Goal: Find specific page/section: Find specific page/section

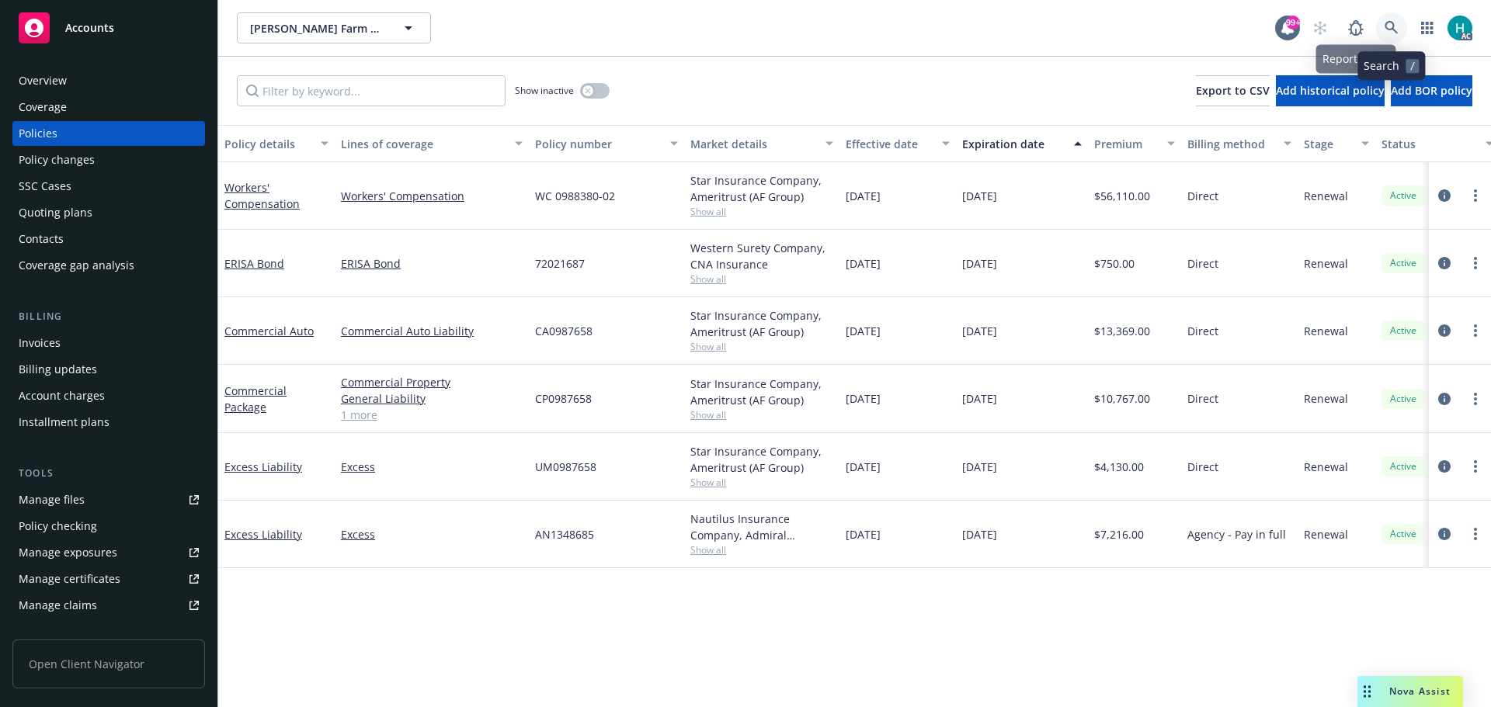
click at [1398, 32] on link at bounding box center [1391, 27] width 31 height 31
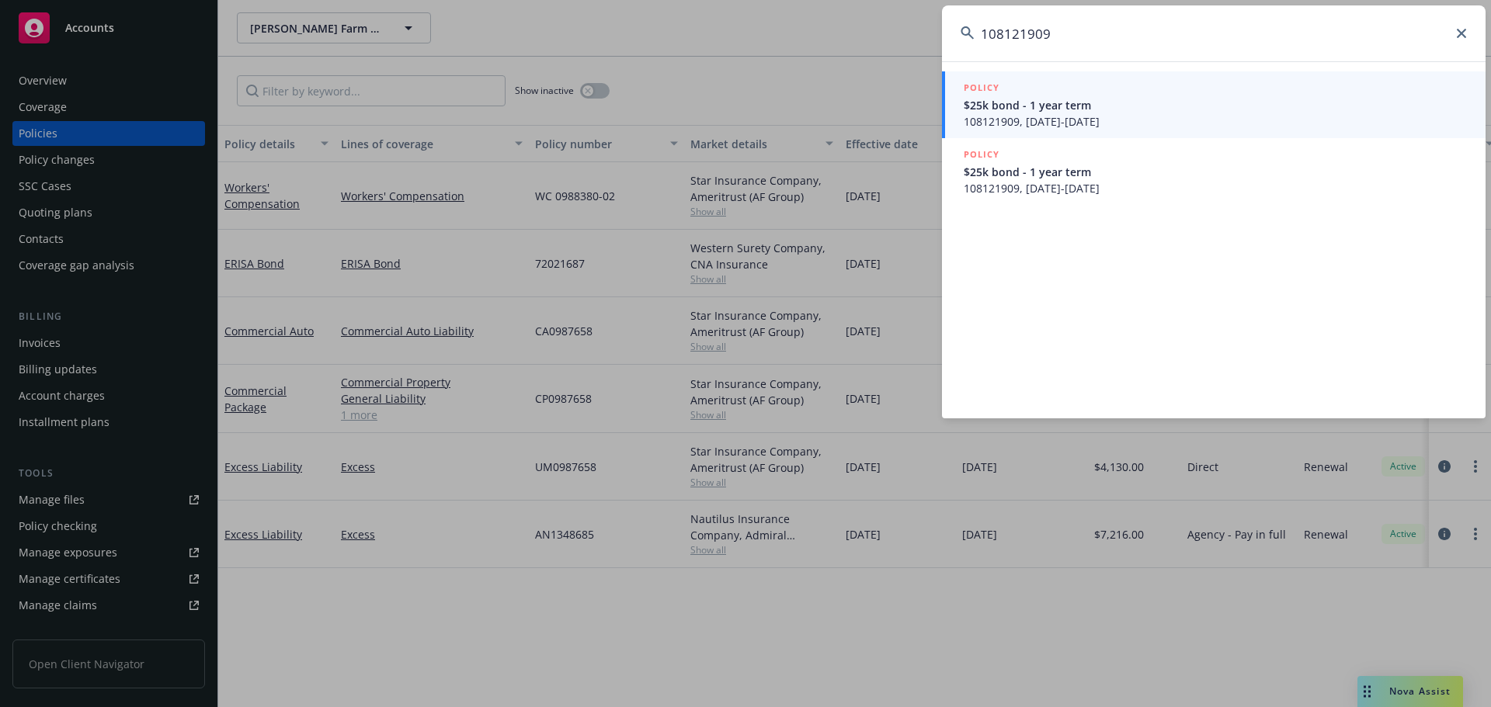
type input "108121909"
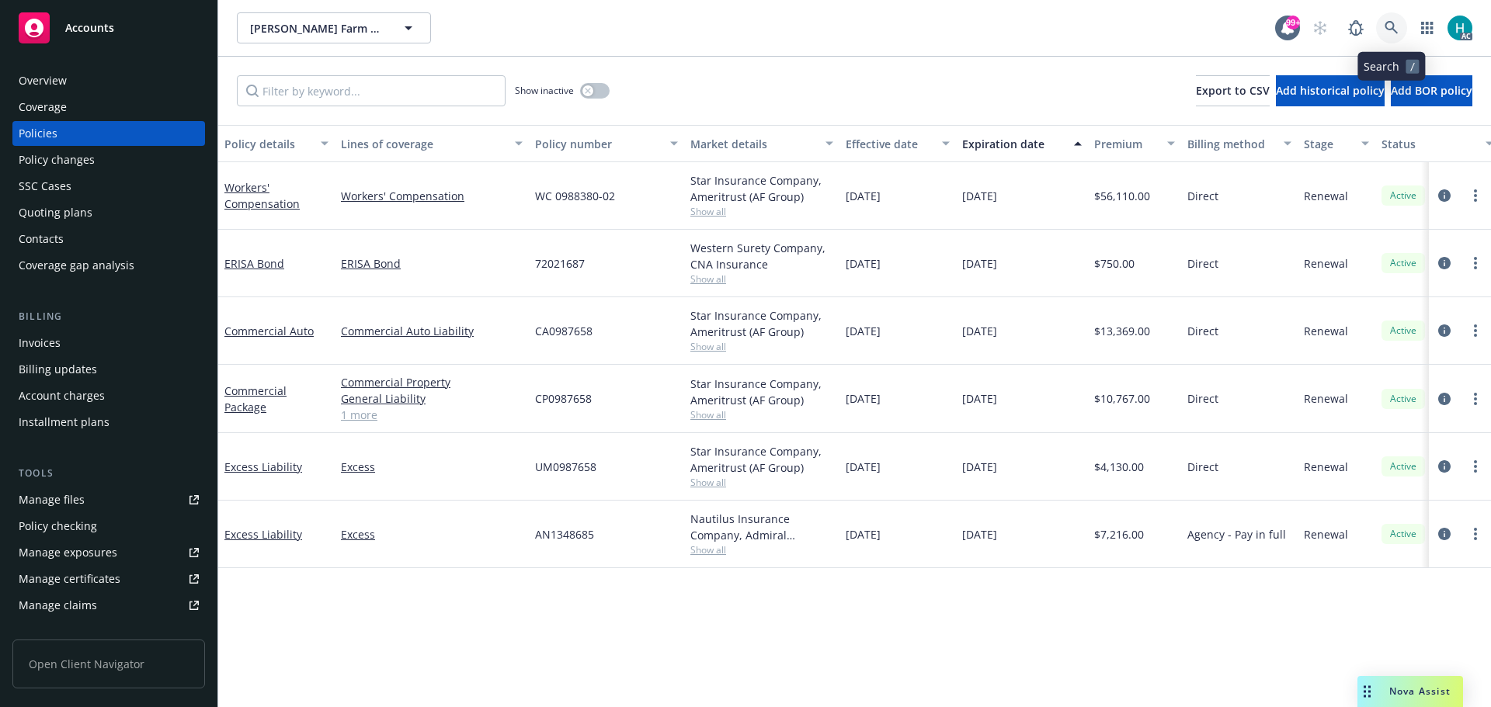
click at [1389, 29] on icon at bounding box center [1390, 27] width 13 height 13
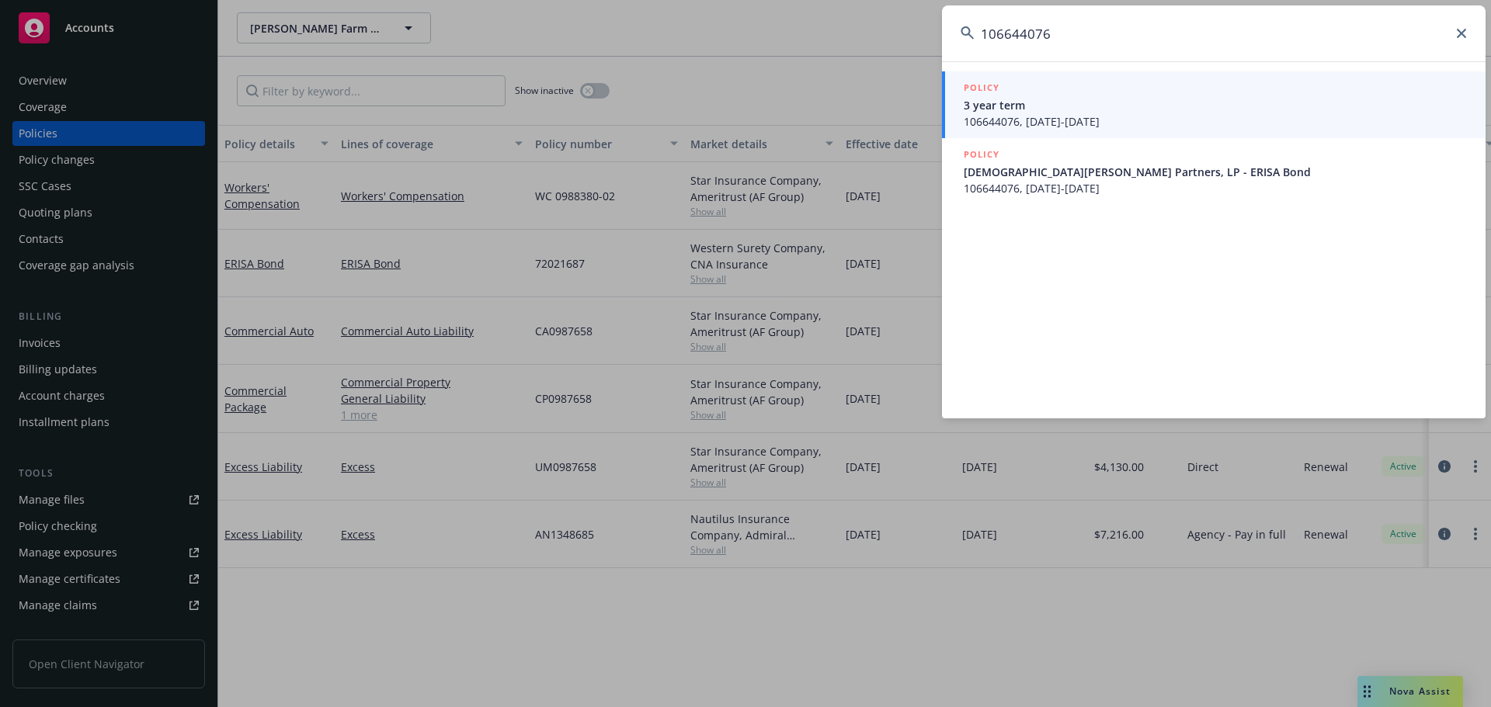
type input "106644076"
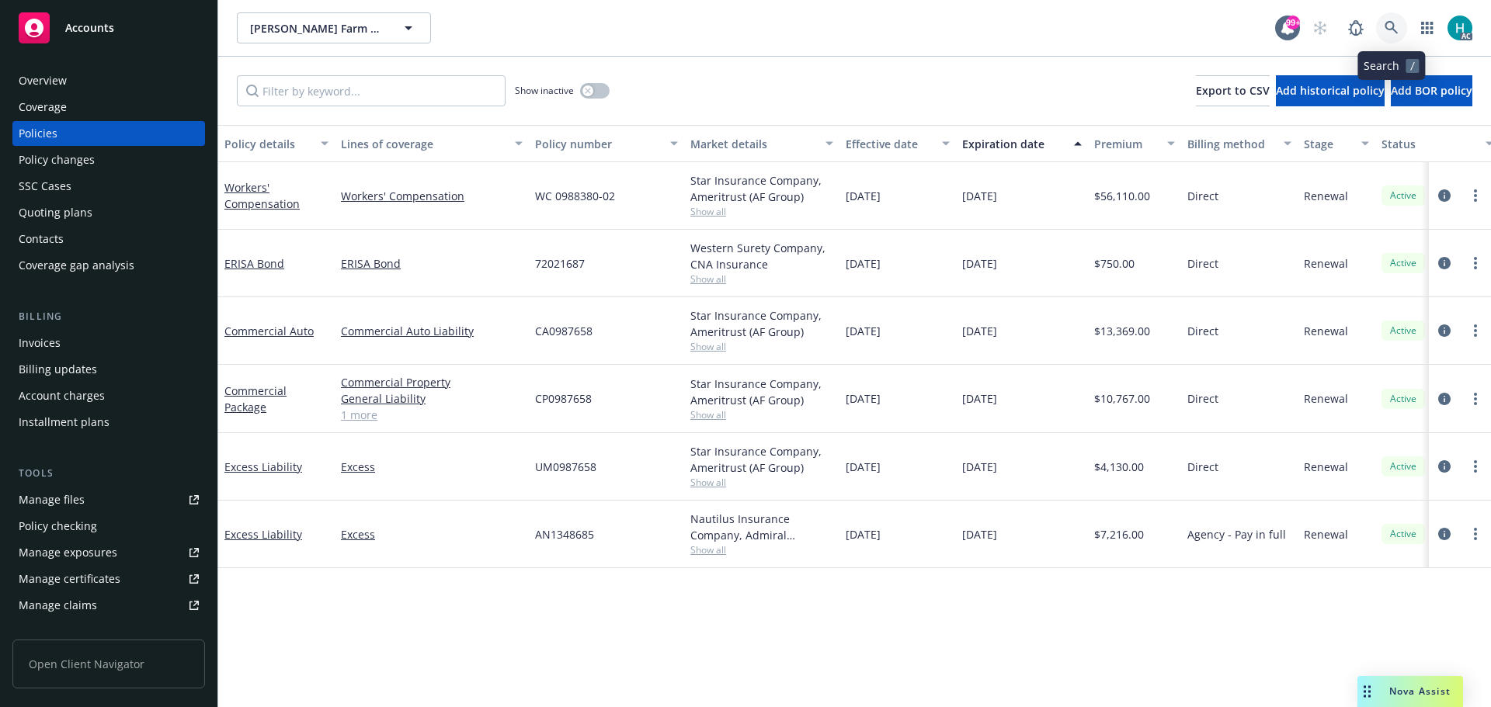
click at [1398, 28] on link at bounding box center [1391, 27] width 31 height 31
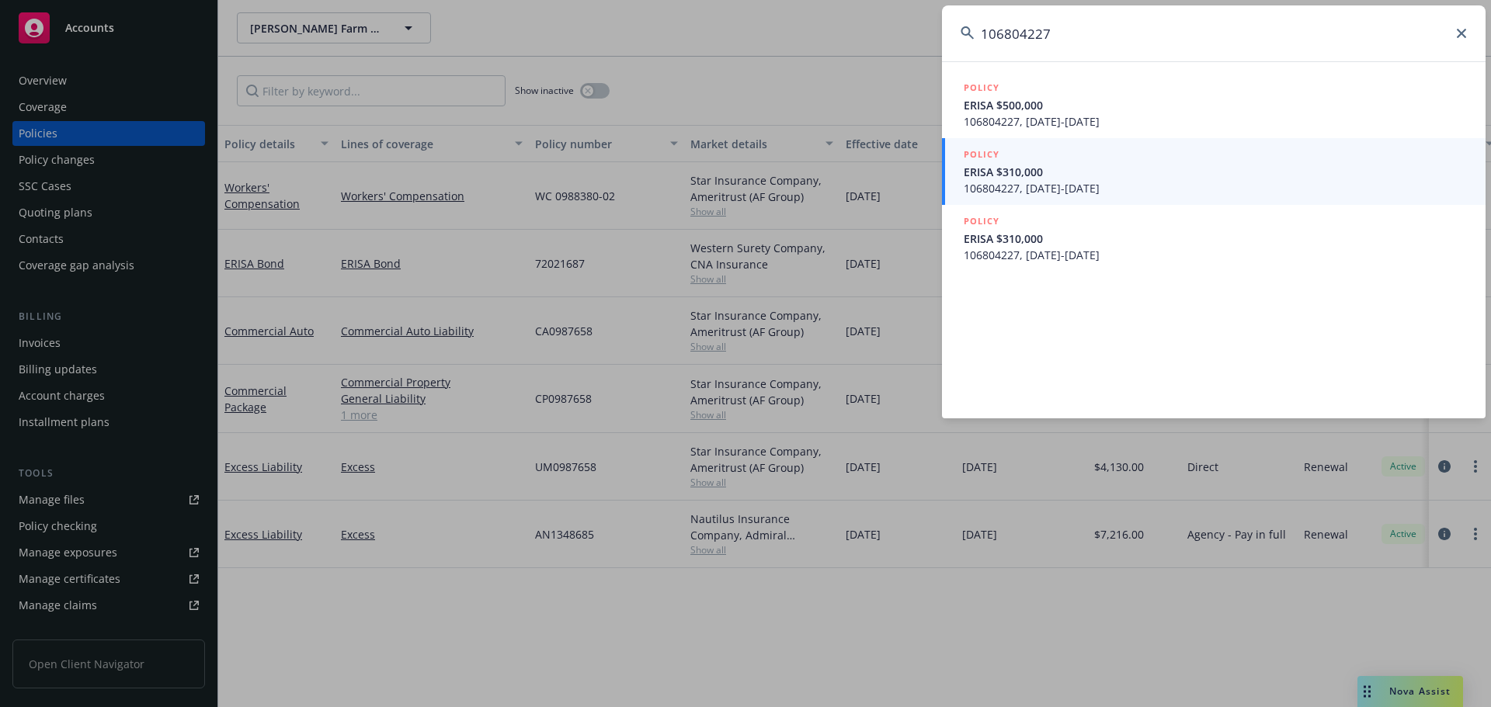
type input "106804227"
drag, startPoint x: 807, startPoint y: 51, endPoint x: 1262, endPoint y: 37, distance: 455.2
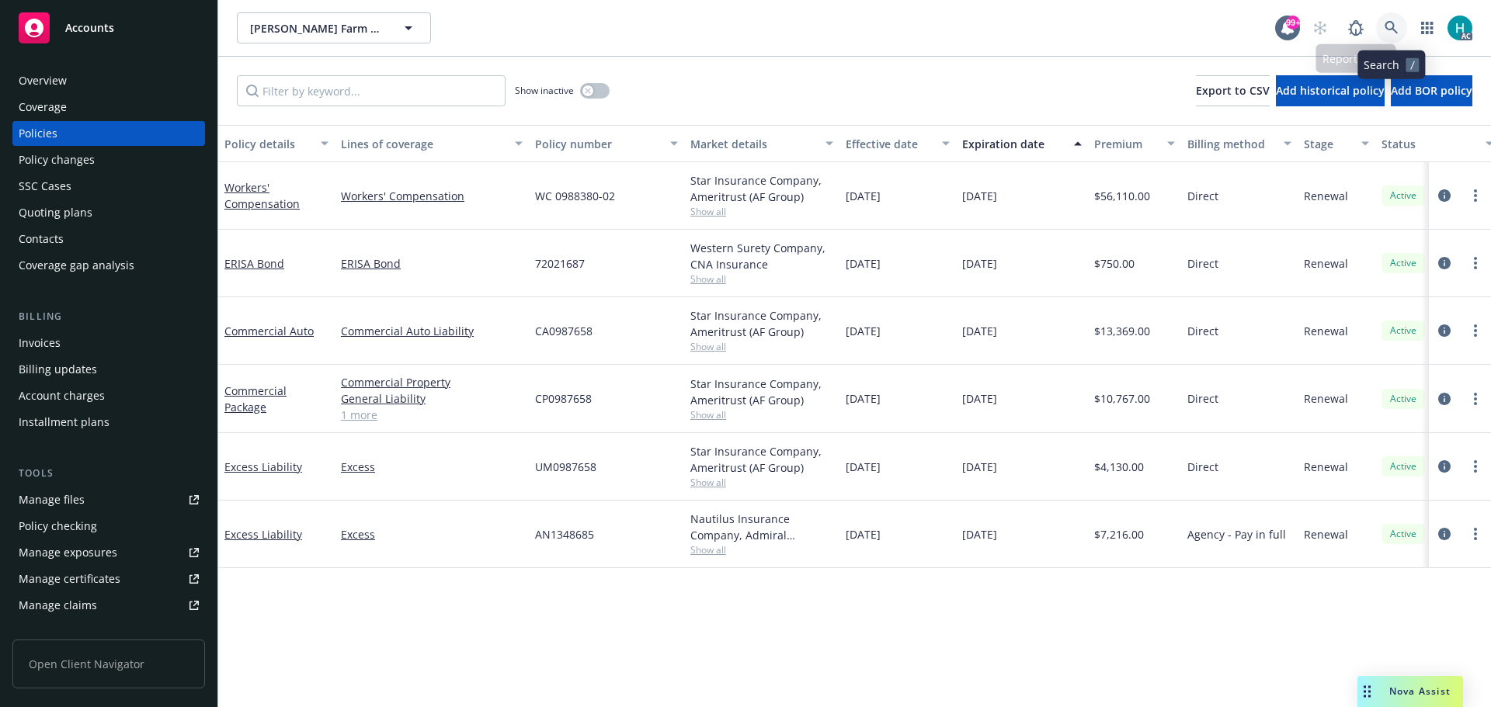
click at [1391, 31] on icon at bounding box center [1391, 28] width 14 height 14
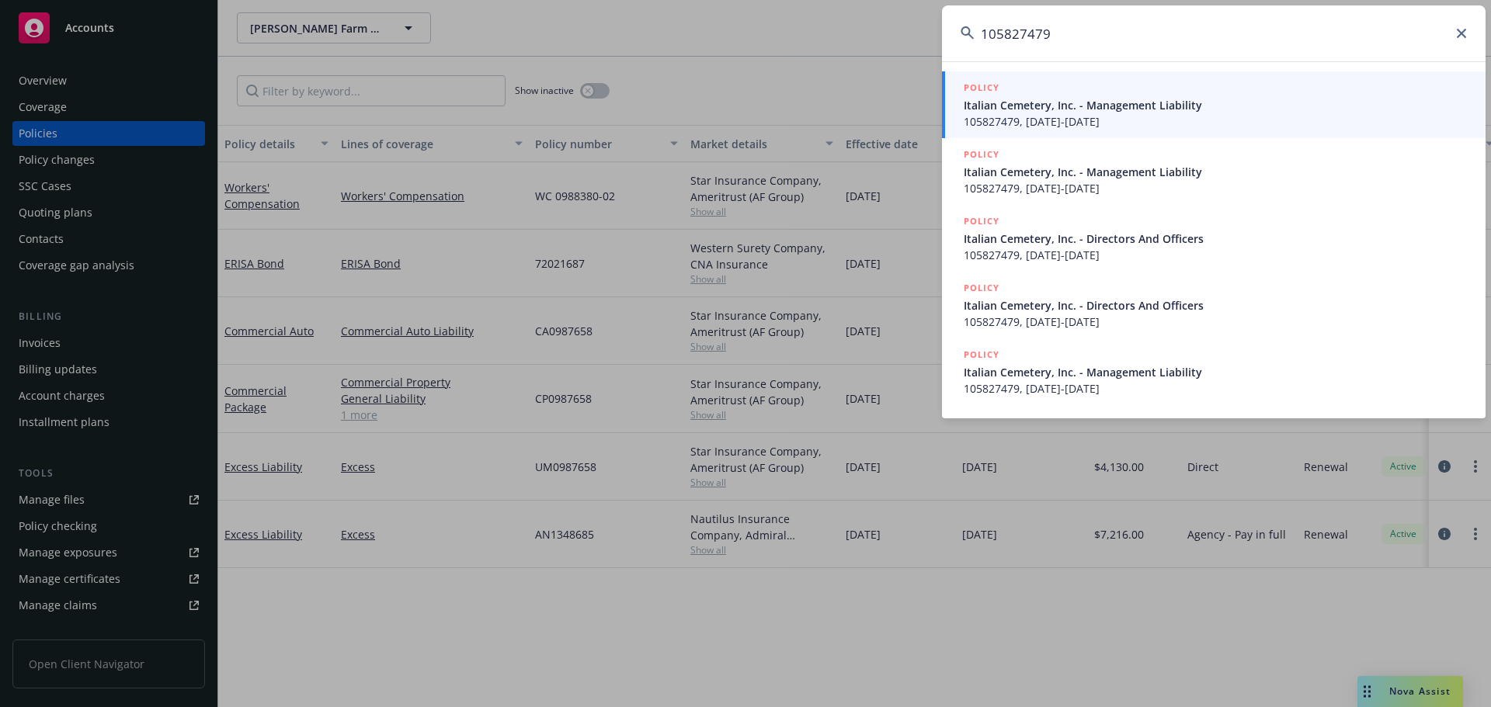
type input "105827479"
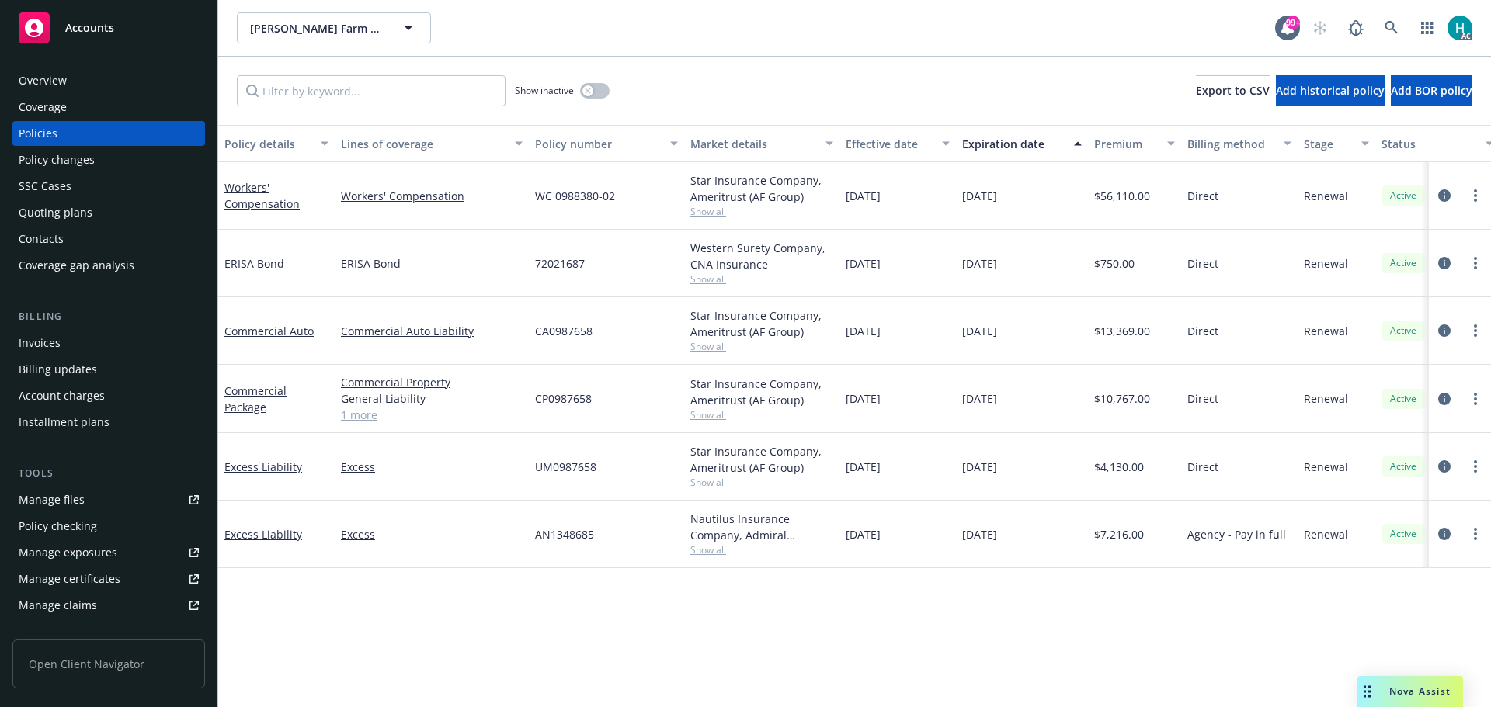
drag, startPoint x: 780, startPoint y: 50, endPoint x: 839, endPoint y: 55, distance: 58.4
click at [1384, 29] on link at bounding box center [1391, 27] width 31 height 31
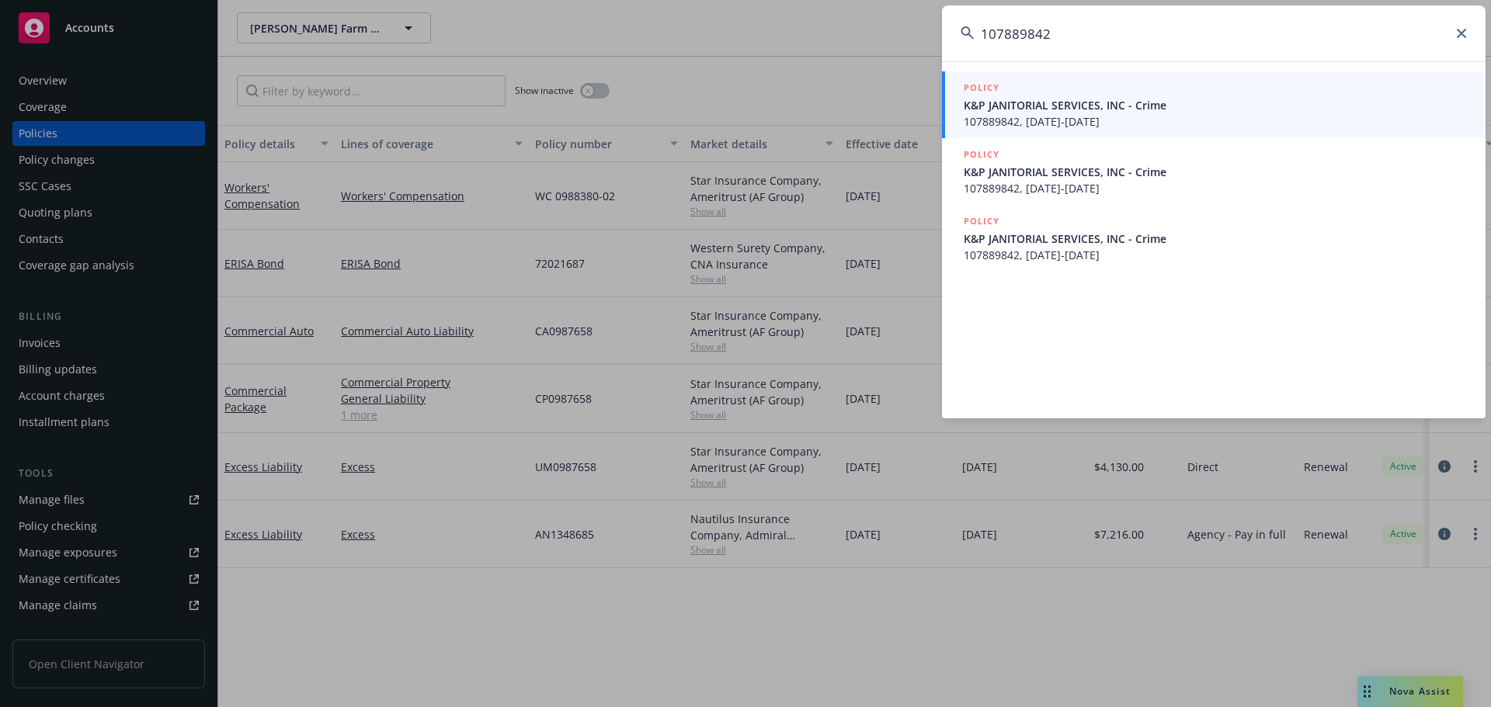
type input "107889842"
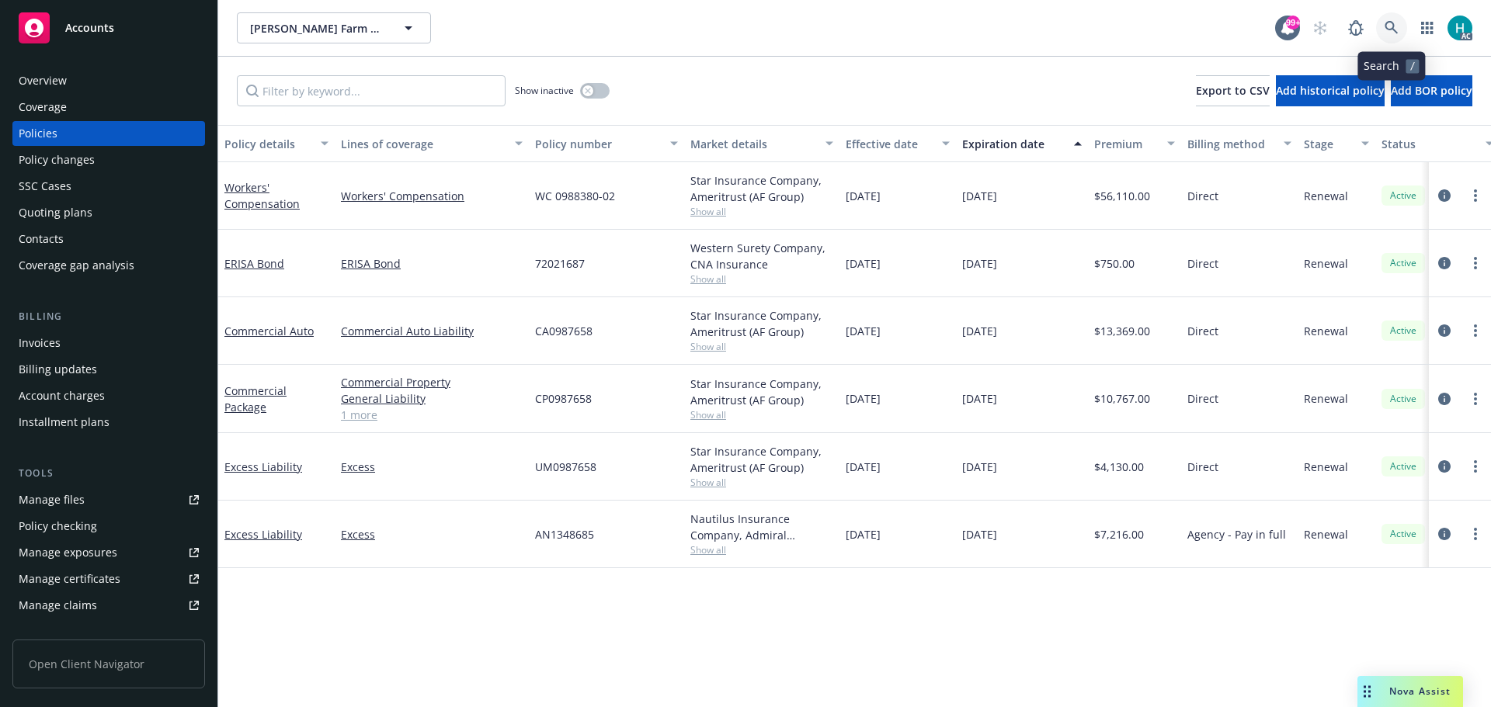
click at [1398, 40] on link at bounding box center [1391, 27] width 31 height 31
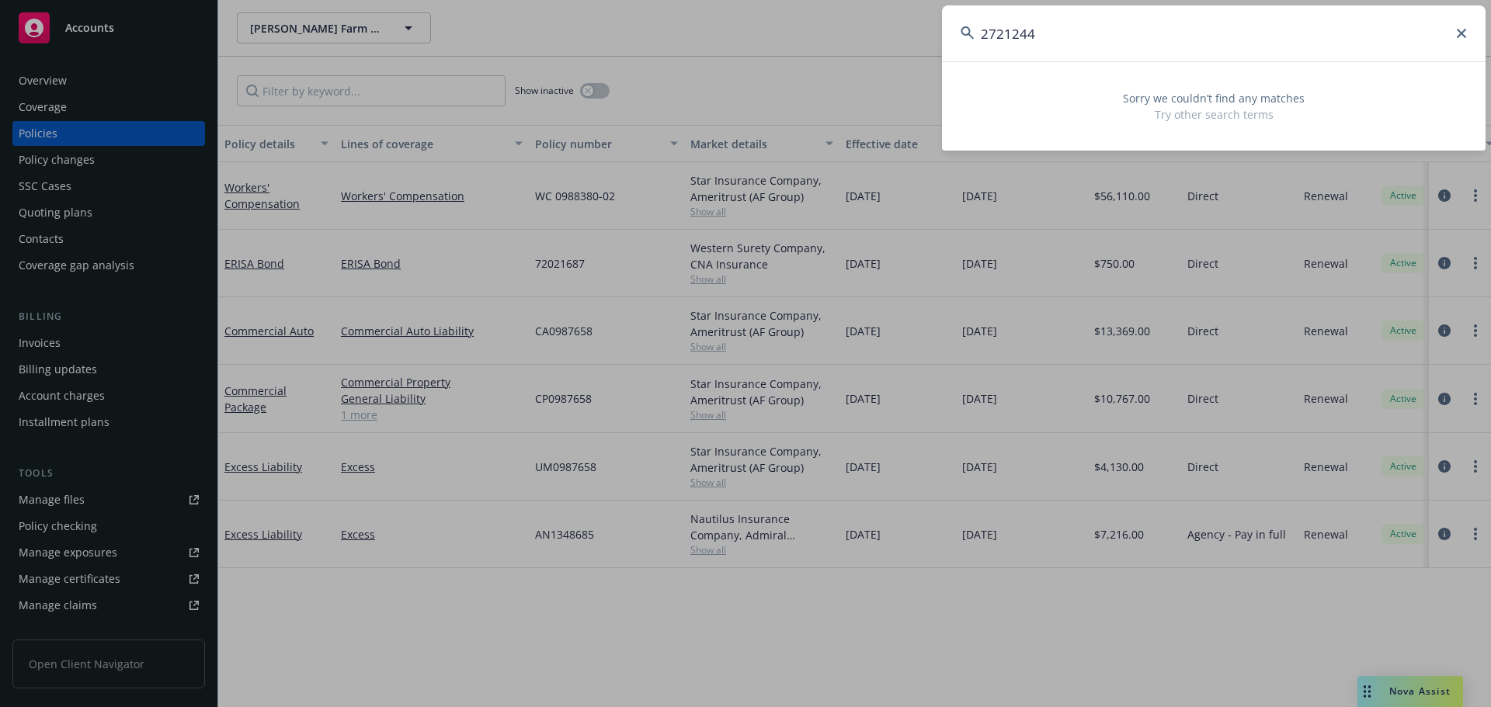
type input "2721244"
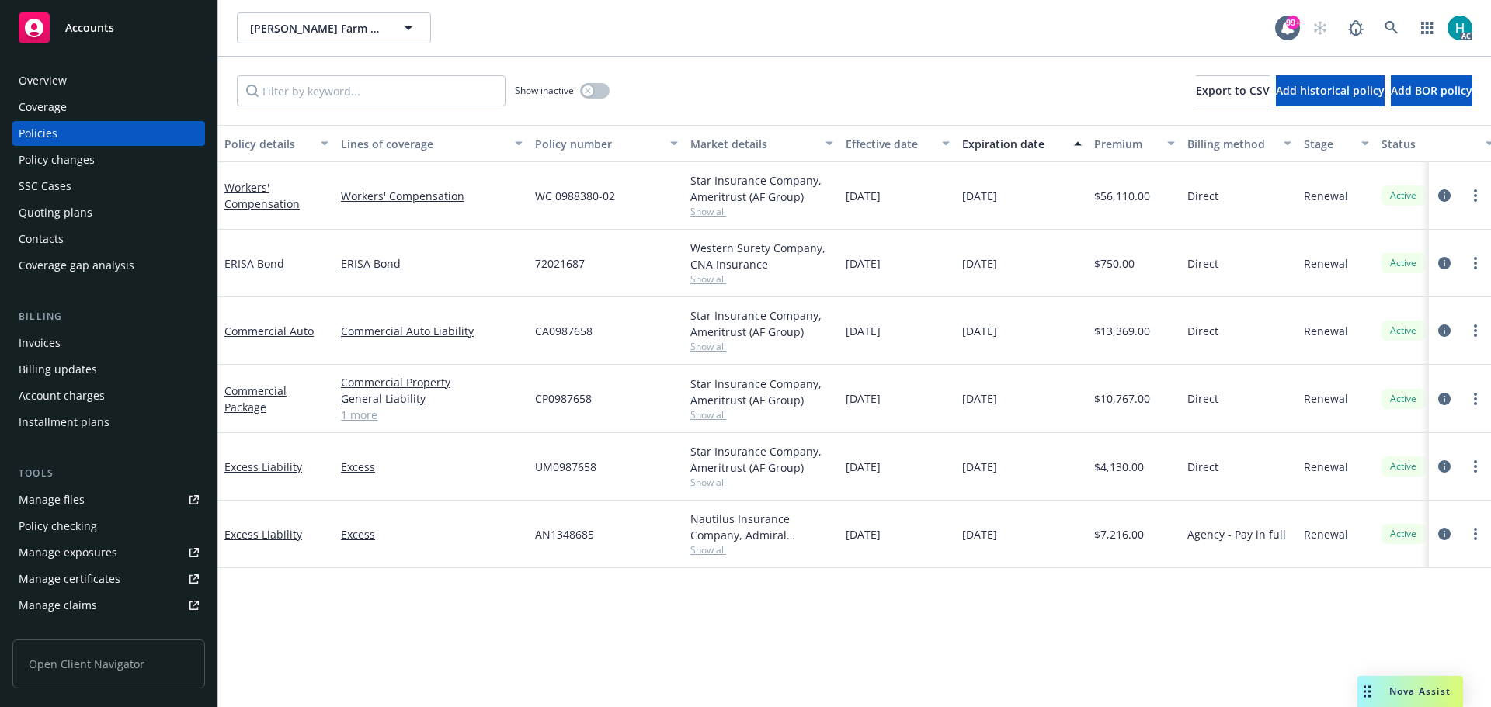
drag, startPoint x: 861, startPoint y: 78, endPoint x: 922, endPoint y: 68, distance: 61.4
click at [1398, 30] on icon at bounding box center [1391, 28] width 14 height 14
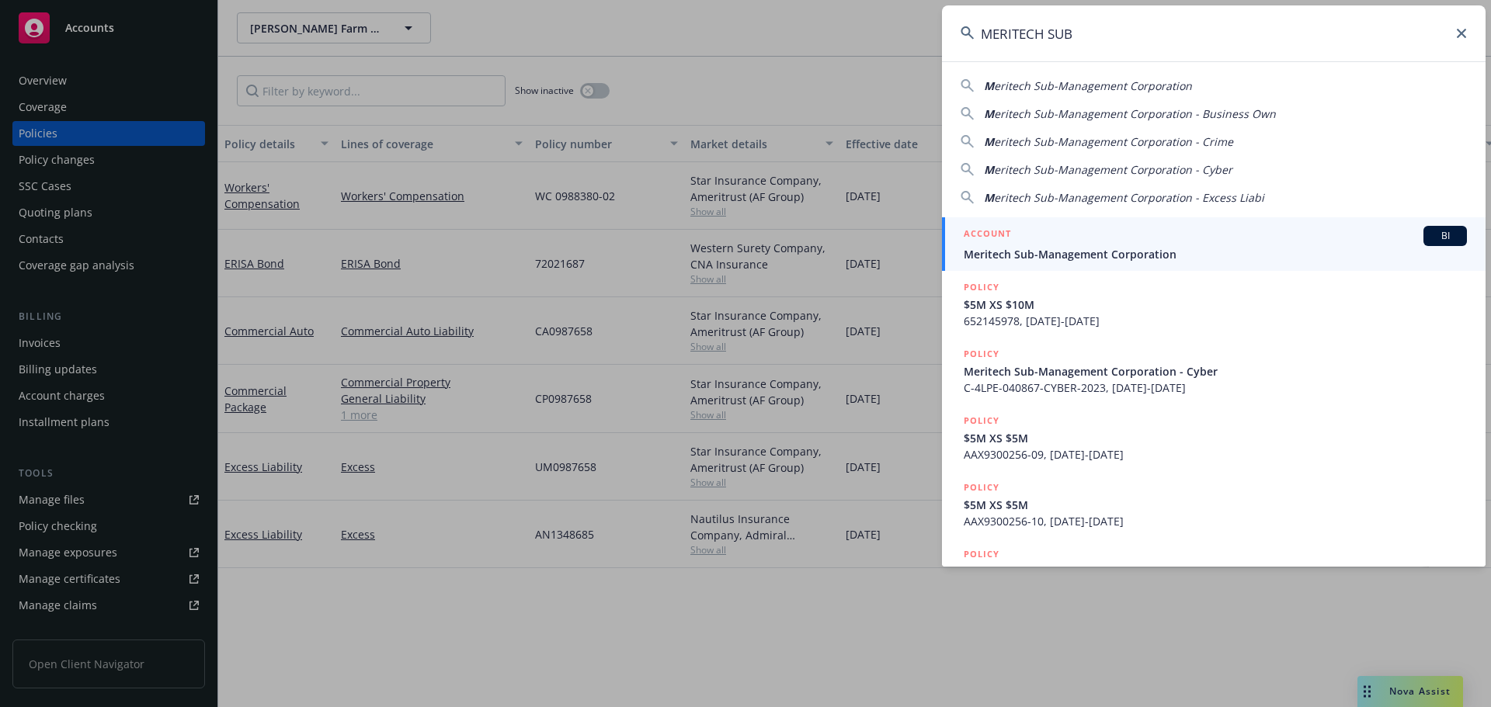
type input "MERITECH SUB"
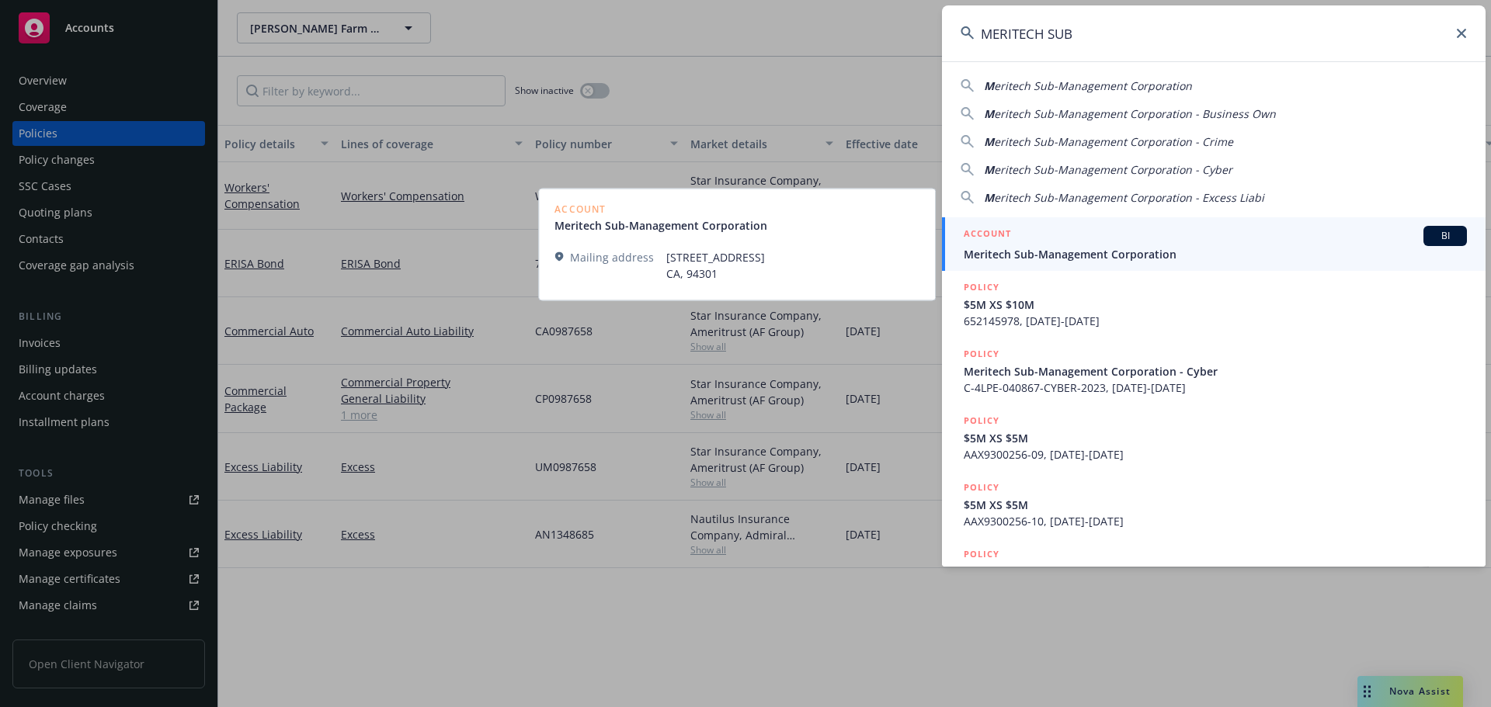
click at [1182, 255] on span "Meritech Sub-Management Corporation" at bounding box center [1215, 254] width 503 height 16
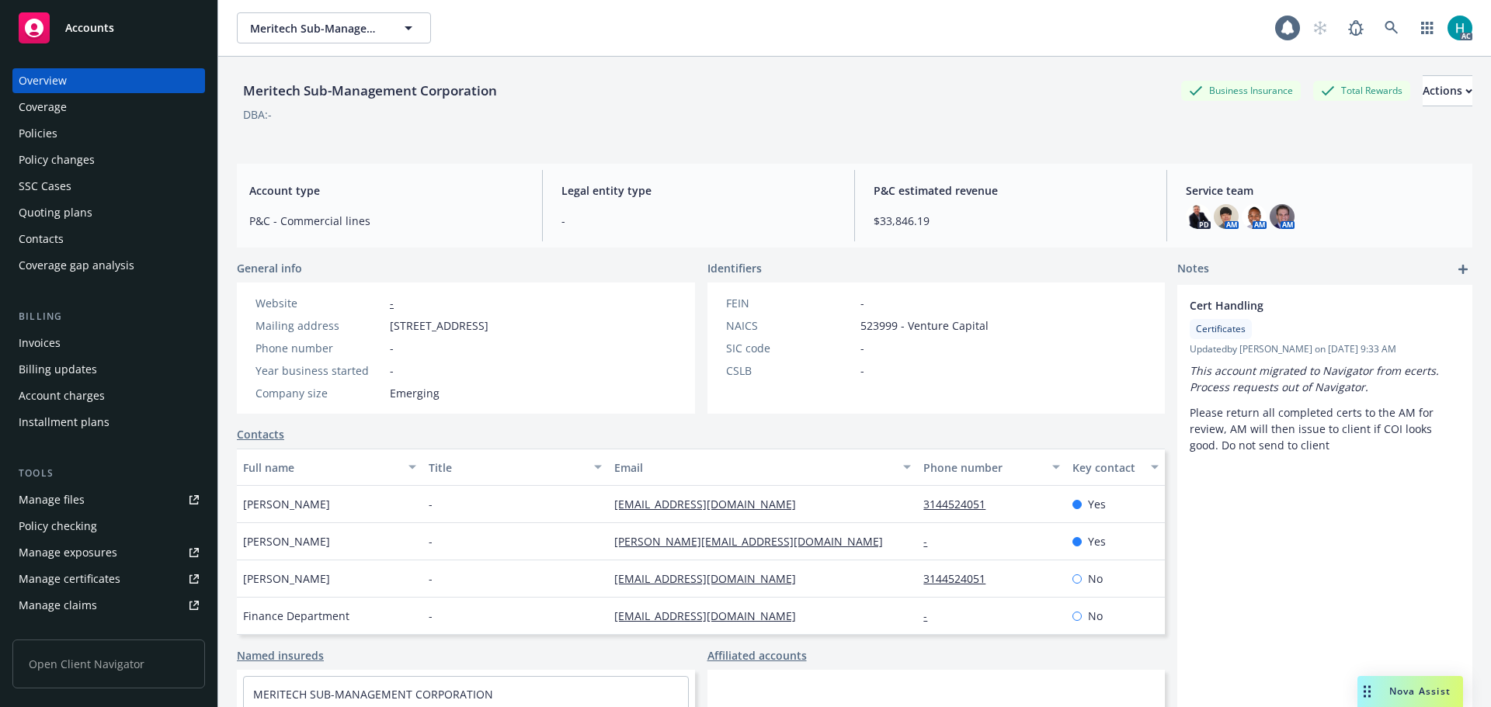
click at [56, 137] on div "Policies" at bounding box center [38, 133] width 39 height 25
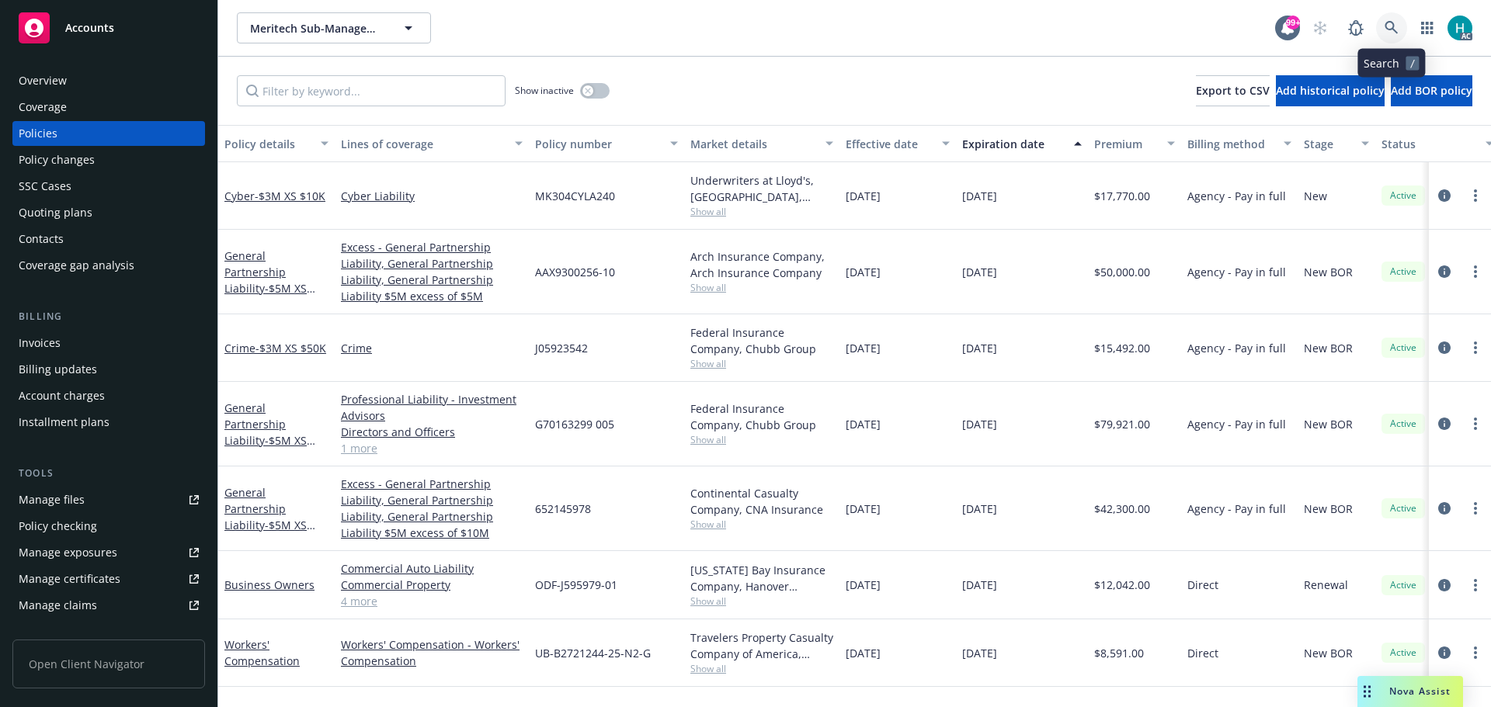
click at [1386, 38] on link at bounding box center [1391, 27] width 31 height 31
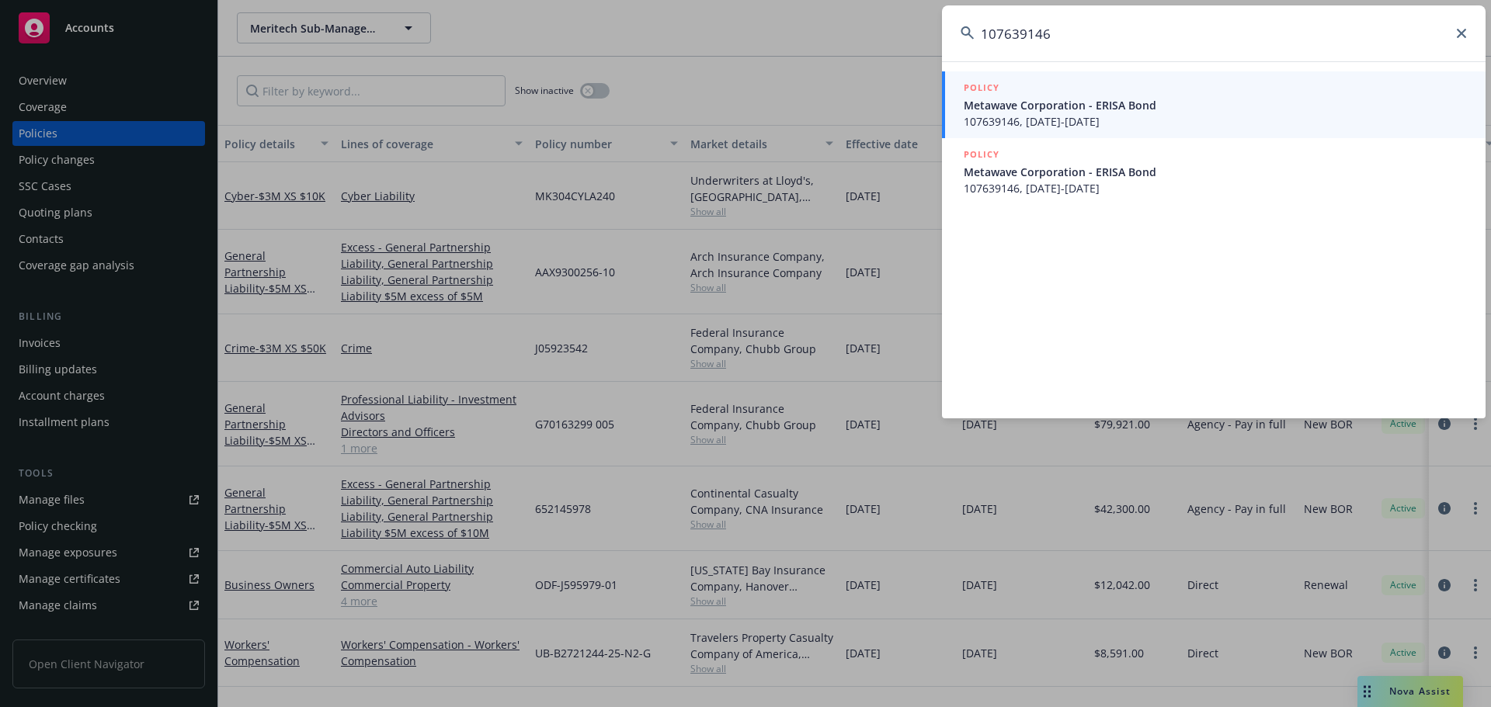
type input "107639146"
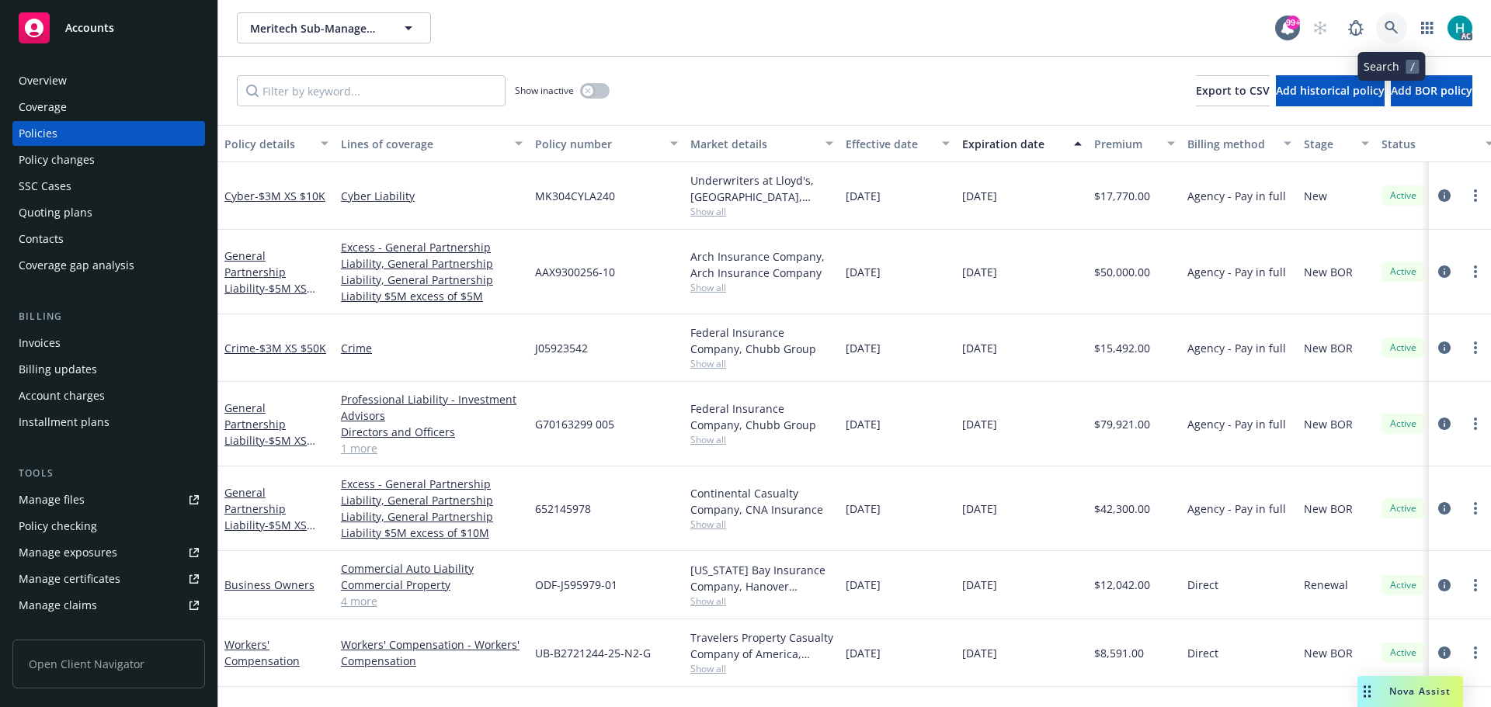
click at [1393, 36] on link at bounding box center [1391, 27] width 31 height 31
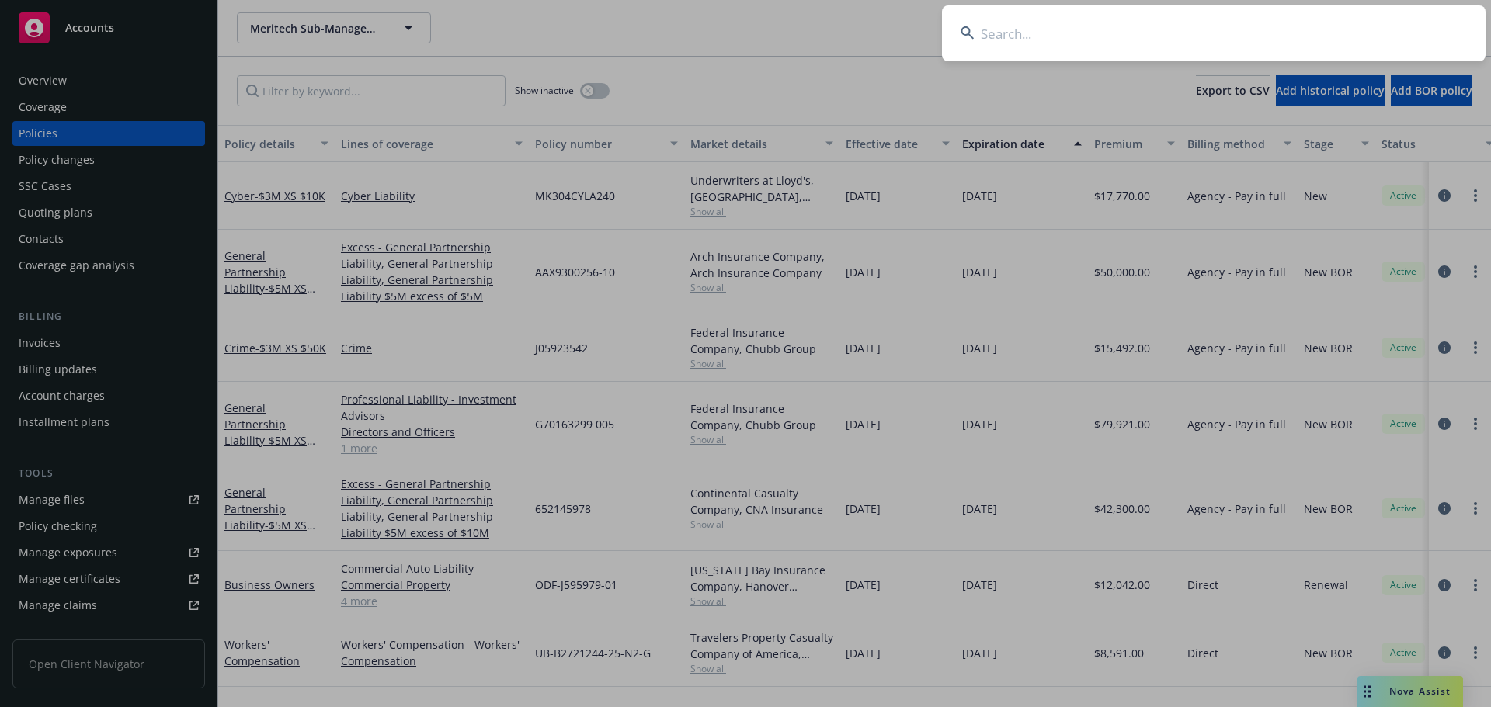
type input "108323903"
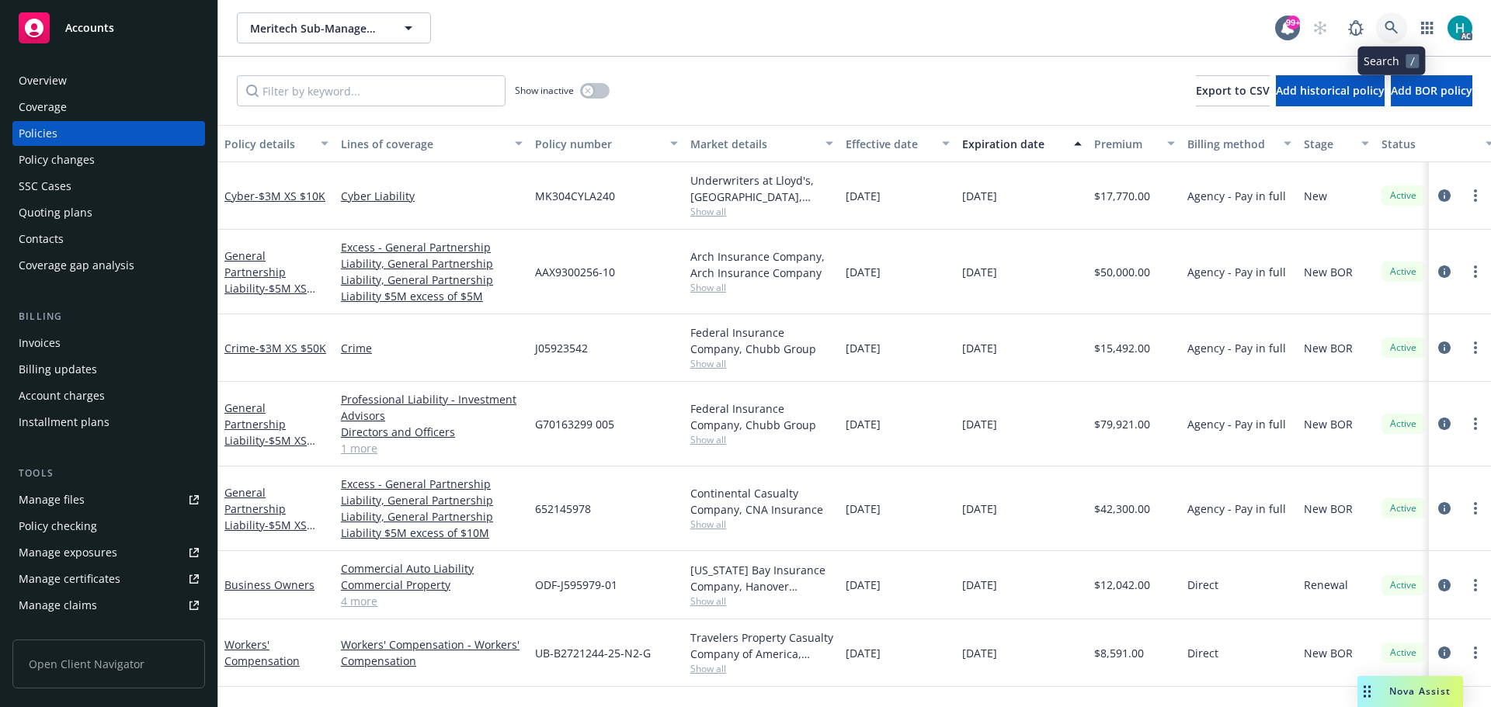
click at [1395, 25] on icon at bounding box center [1391, 28] width 14 height 14
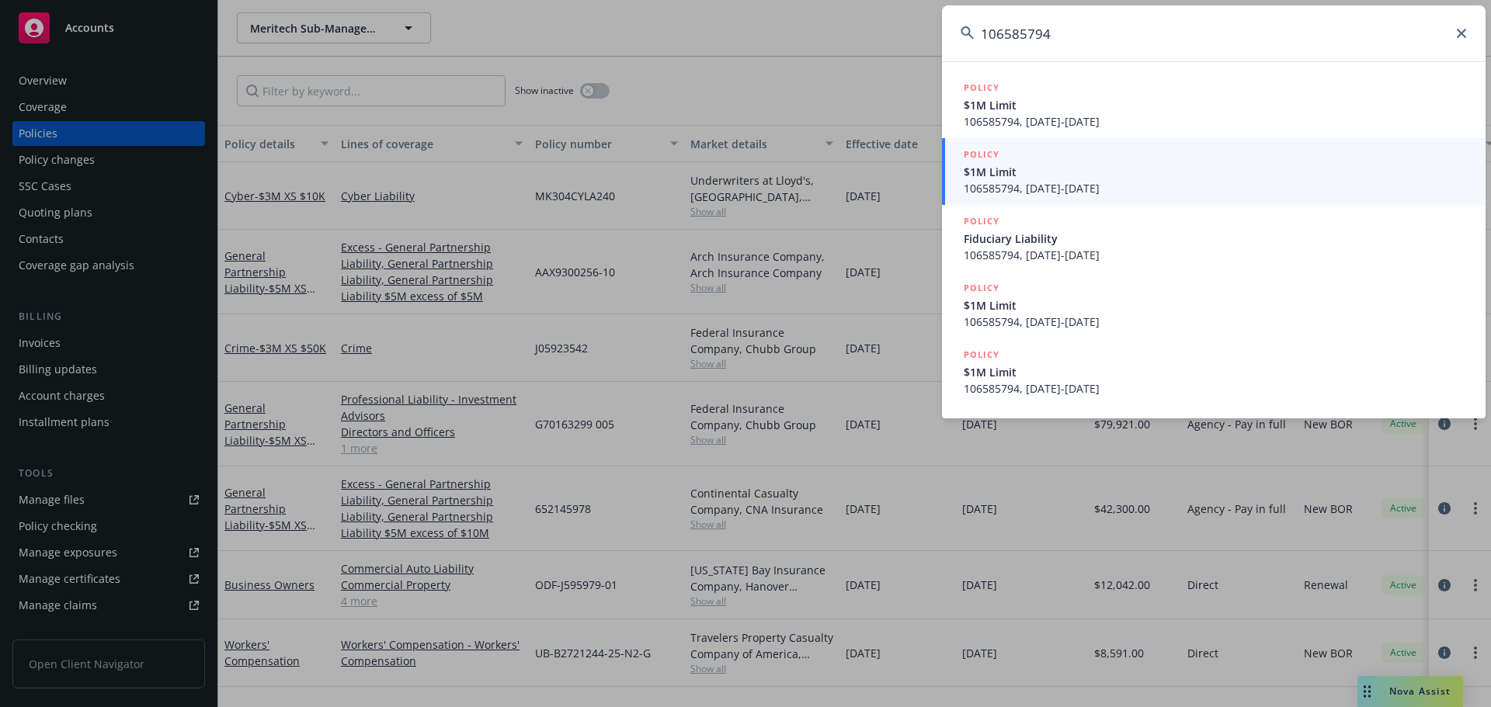
type input "106585794"
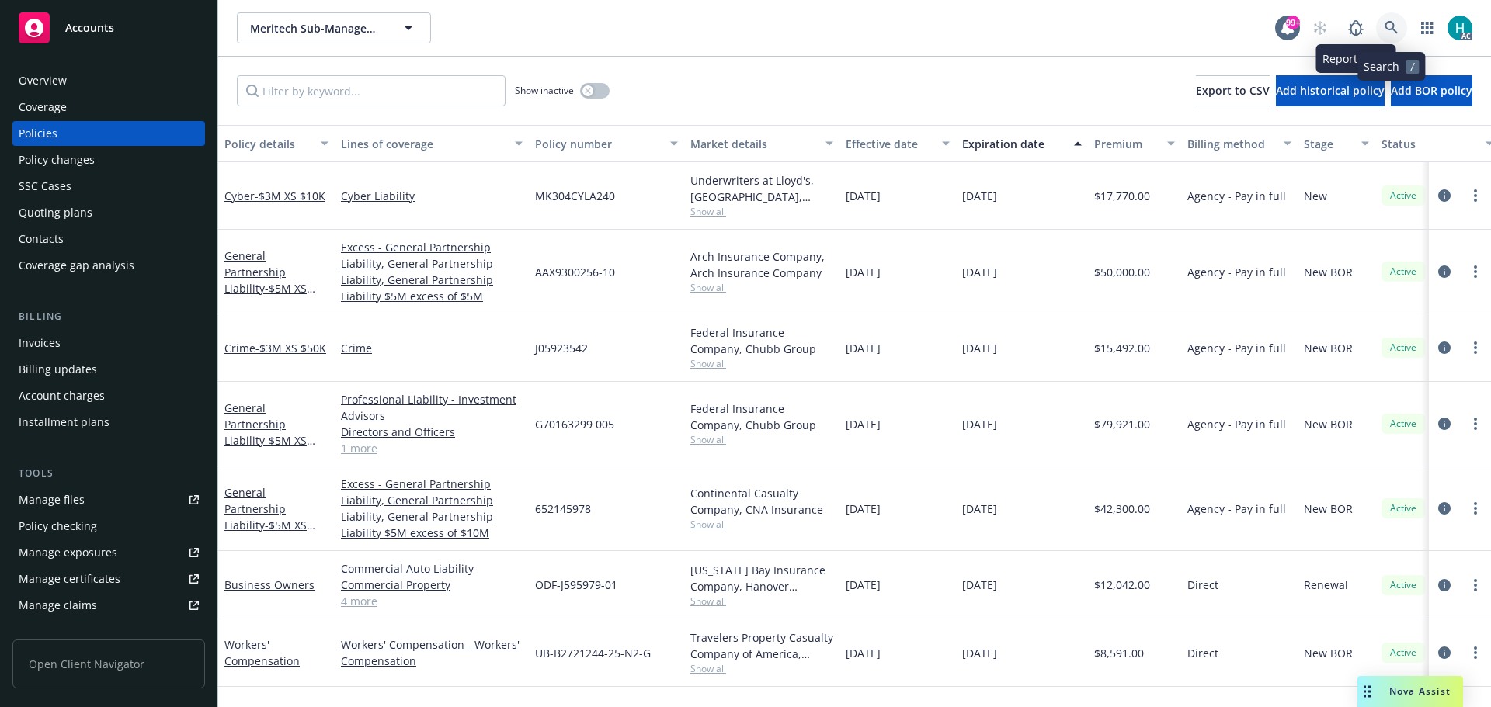
click at [1388, 24] on icon at bounding box center [1391, 28] width 14 height 14
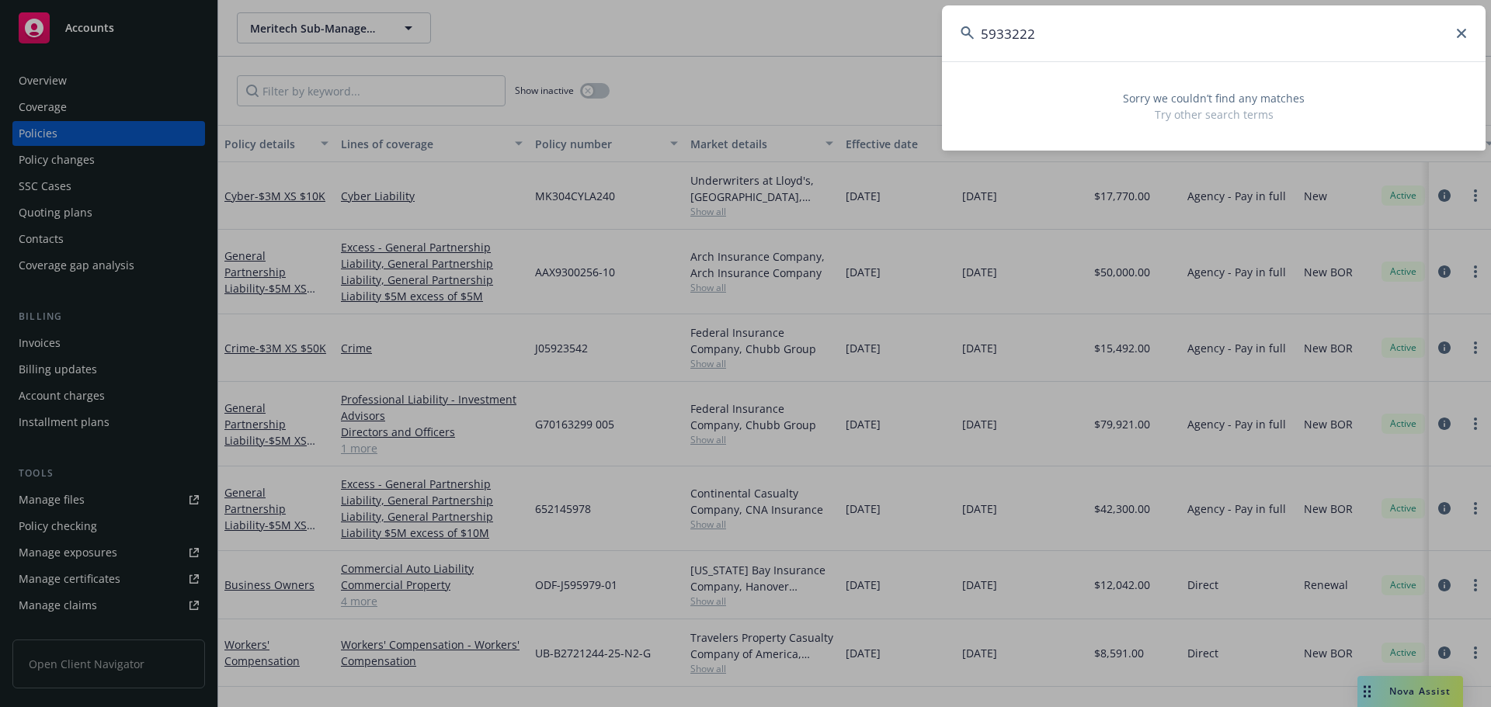
type input "5933222"
drag, startPoint x: 814, startPoint y: 61, endPoint x: 835, endPoint y: 66, distance: 22.4
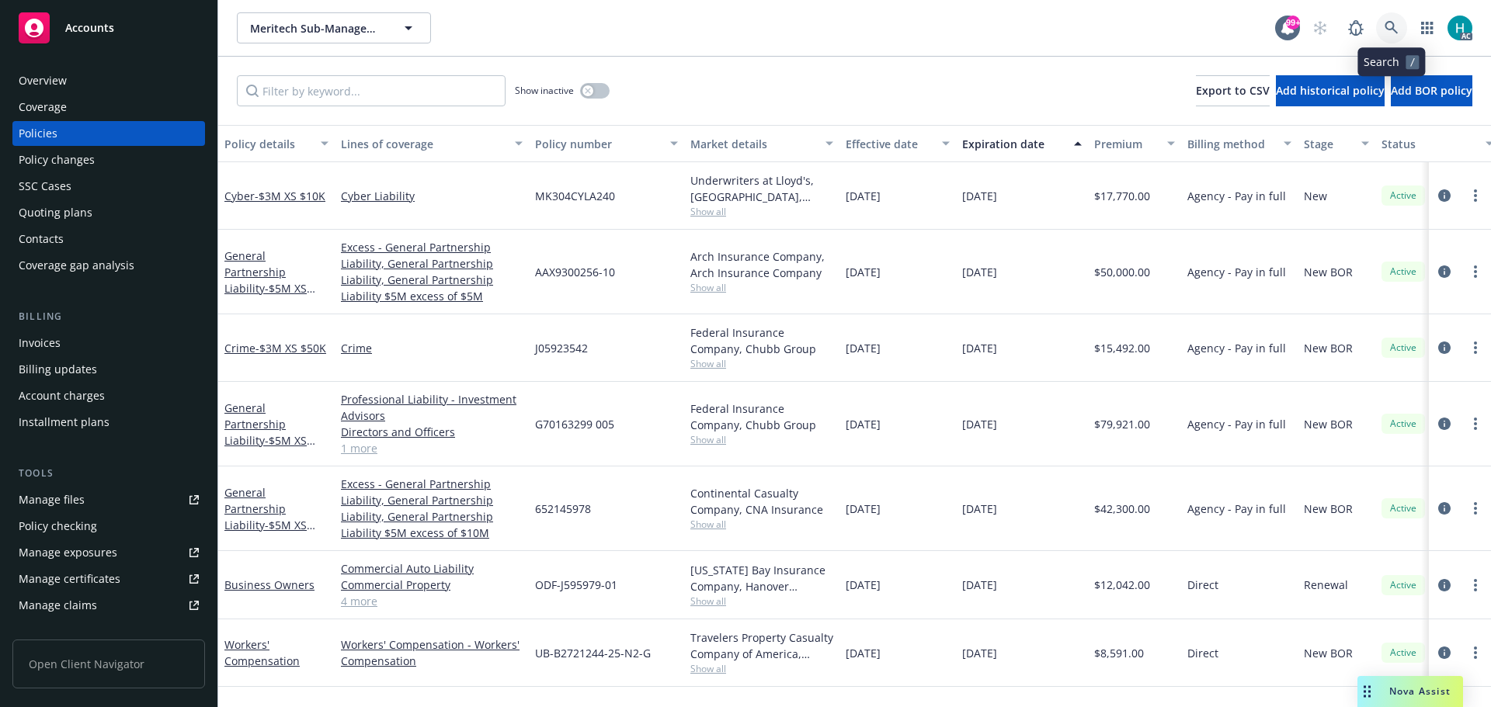
click at [1386, 34] on icon at bounding box center [1391, 28] width 14 height 14
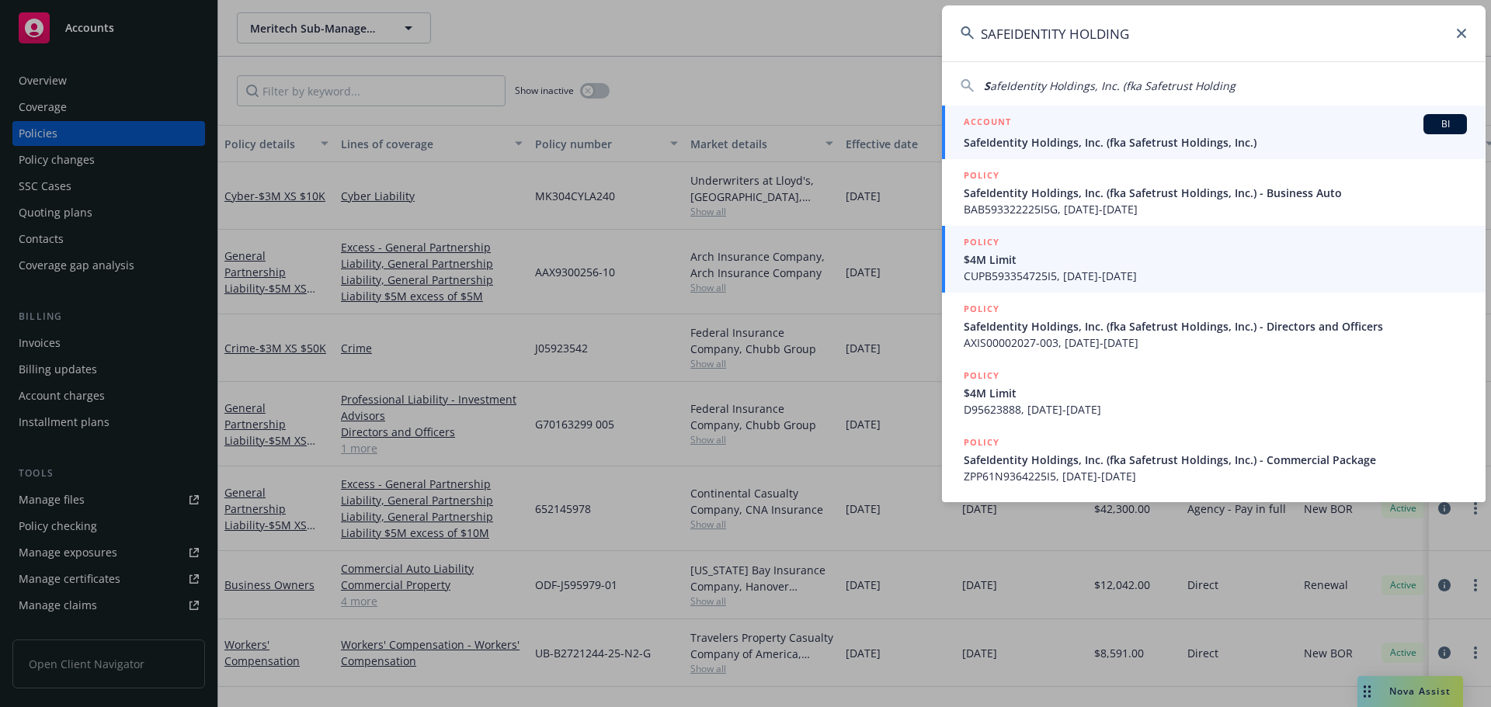
type input "SAFEIDENTITY HOLDING"
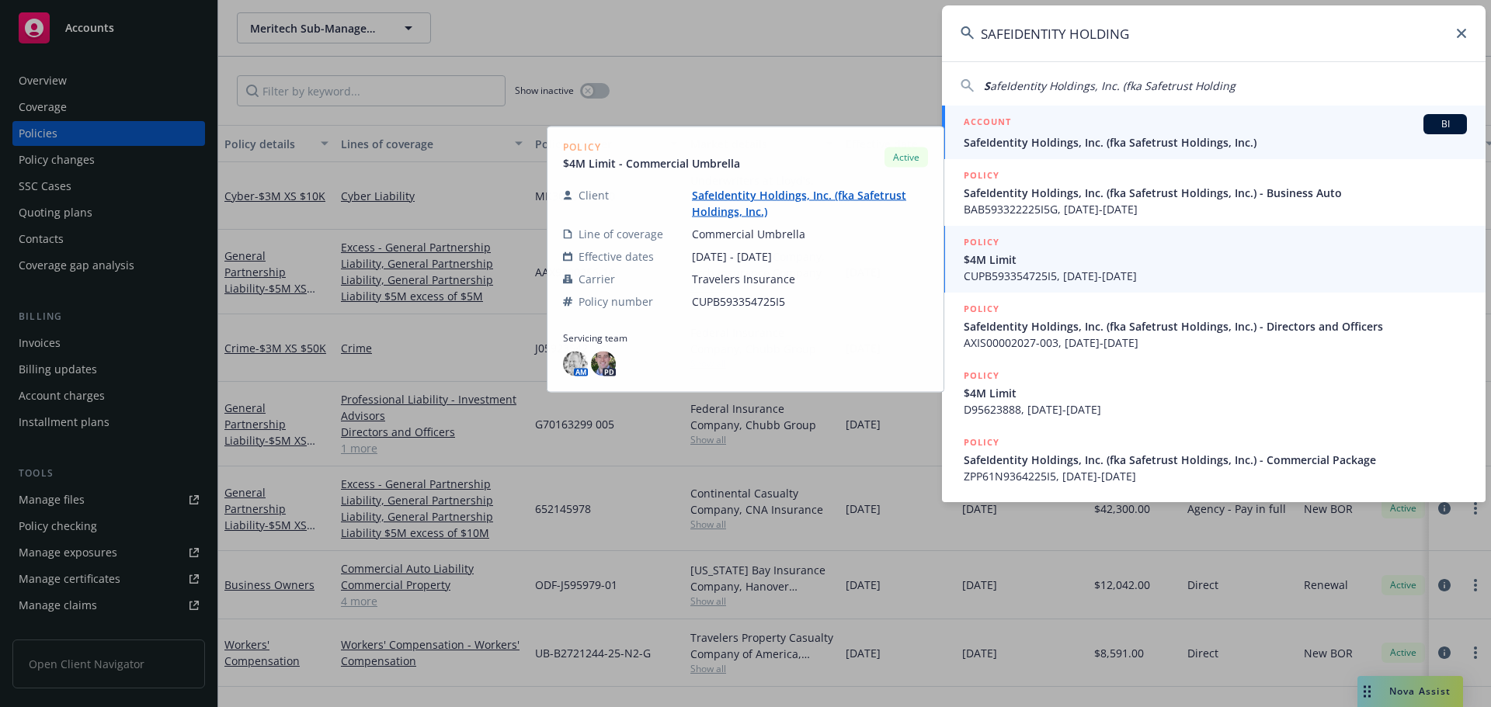
click at [1126, 153] on link "ACCOUNT BI SafeIdentity Holdings, Inc. (fka Safetrust Holdings, Inc.)" at bounding box center [1214, 133] width 544 height 54
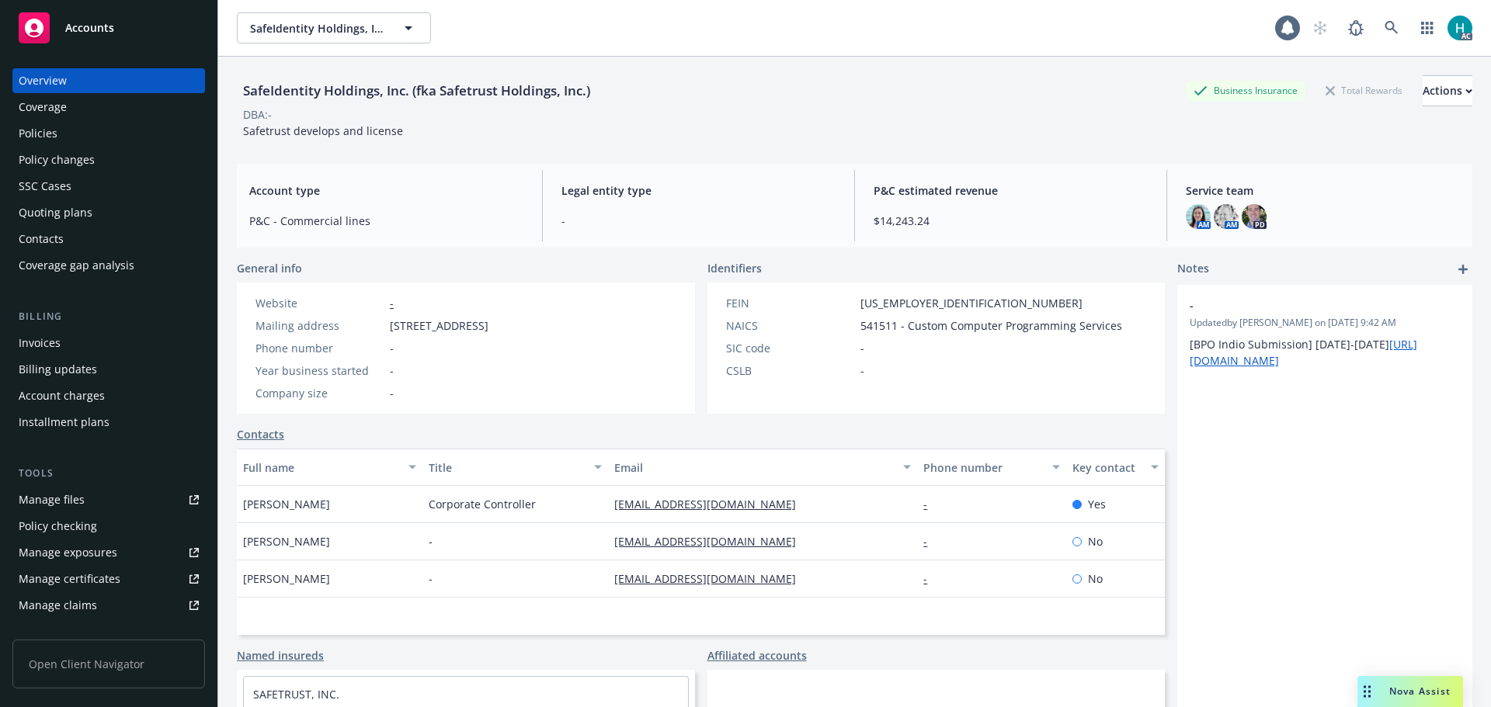
click at [65, 136] on div "Policies" at bounding box center [109, 133] width 180 height 25
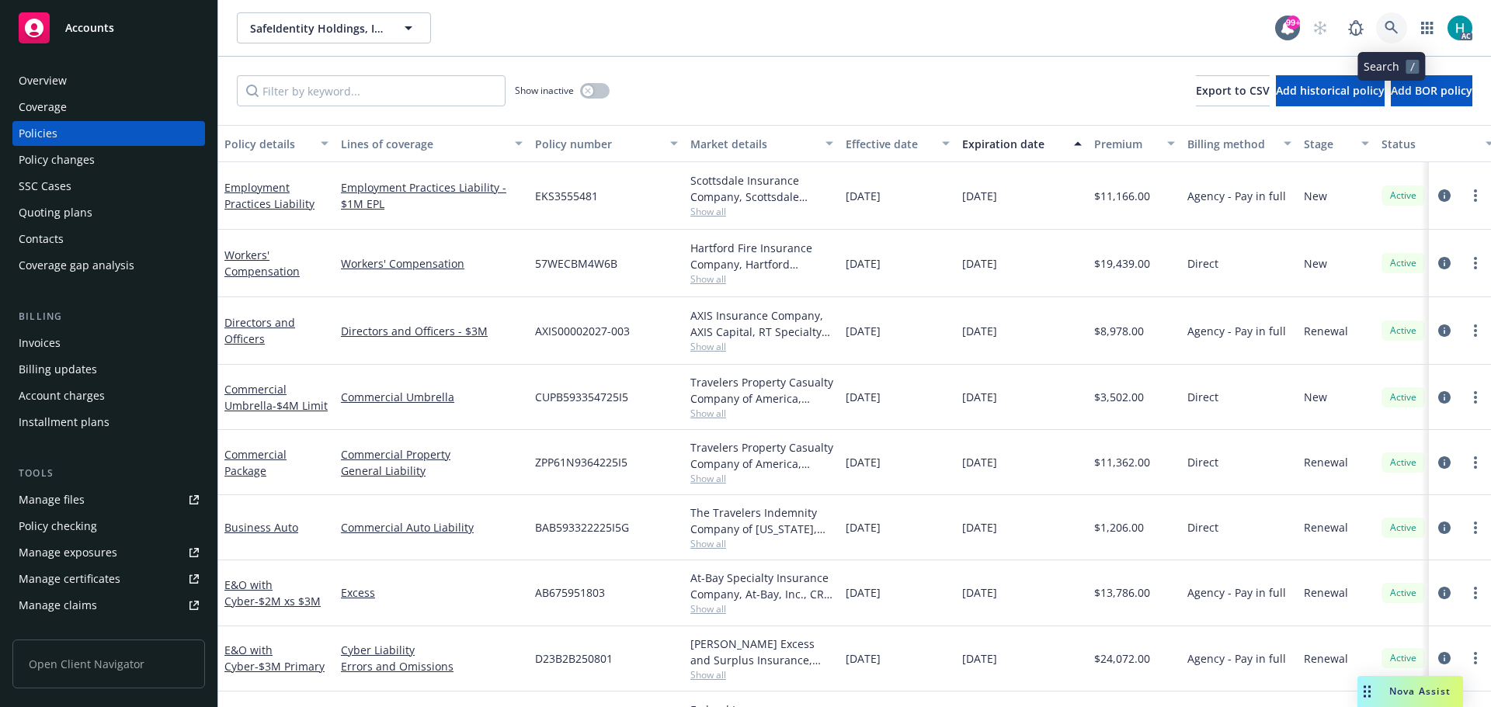
click at [1384, 19] on link at bounding box center [1391, 27] width 31 height 31
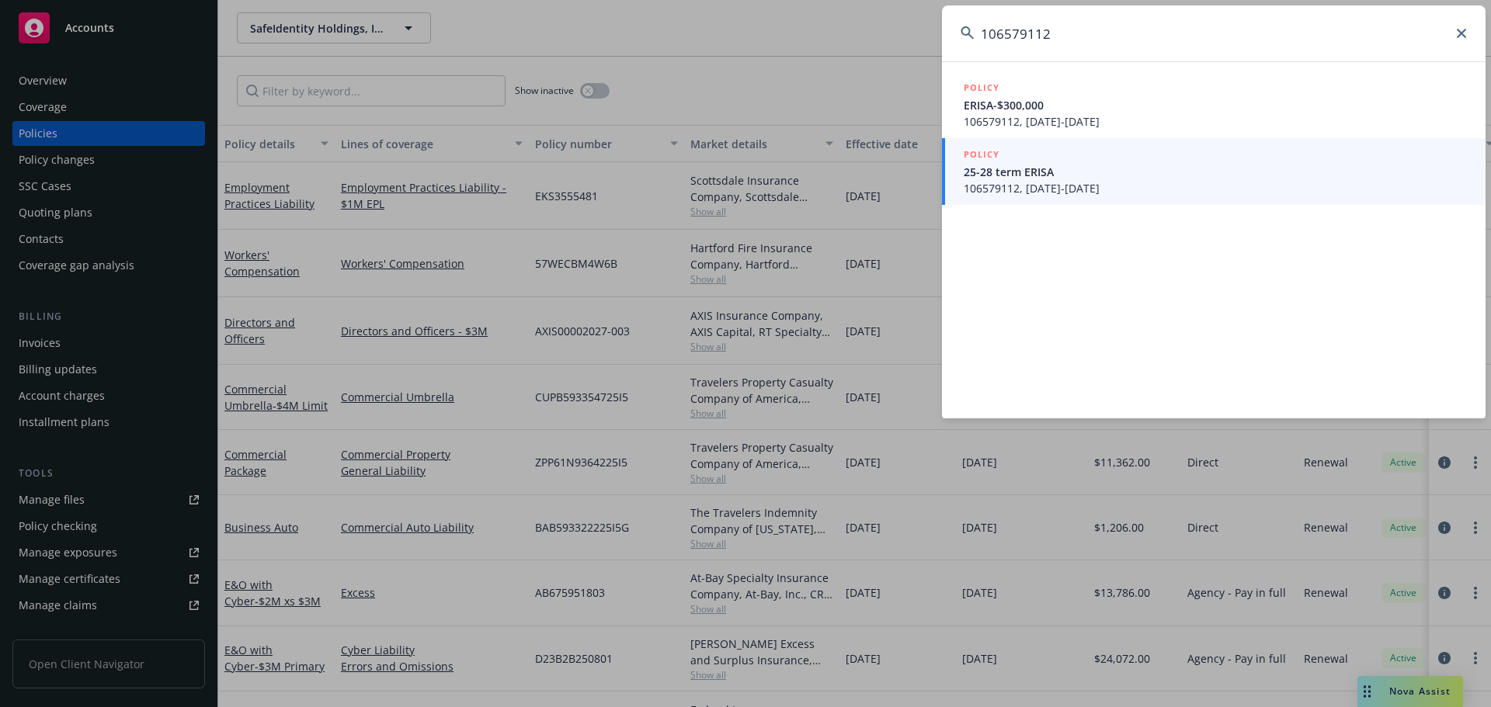
type input "106579112"
click at [1458, 36] on icon at bounding box center [1461, 33] width 9 height 9
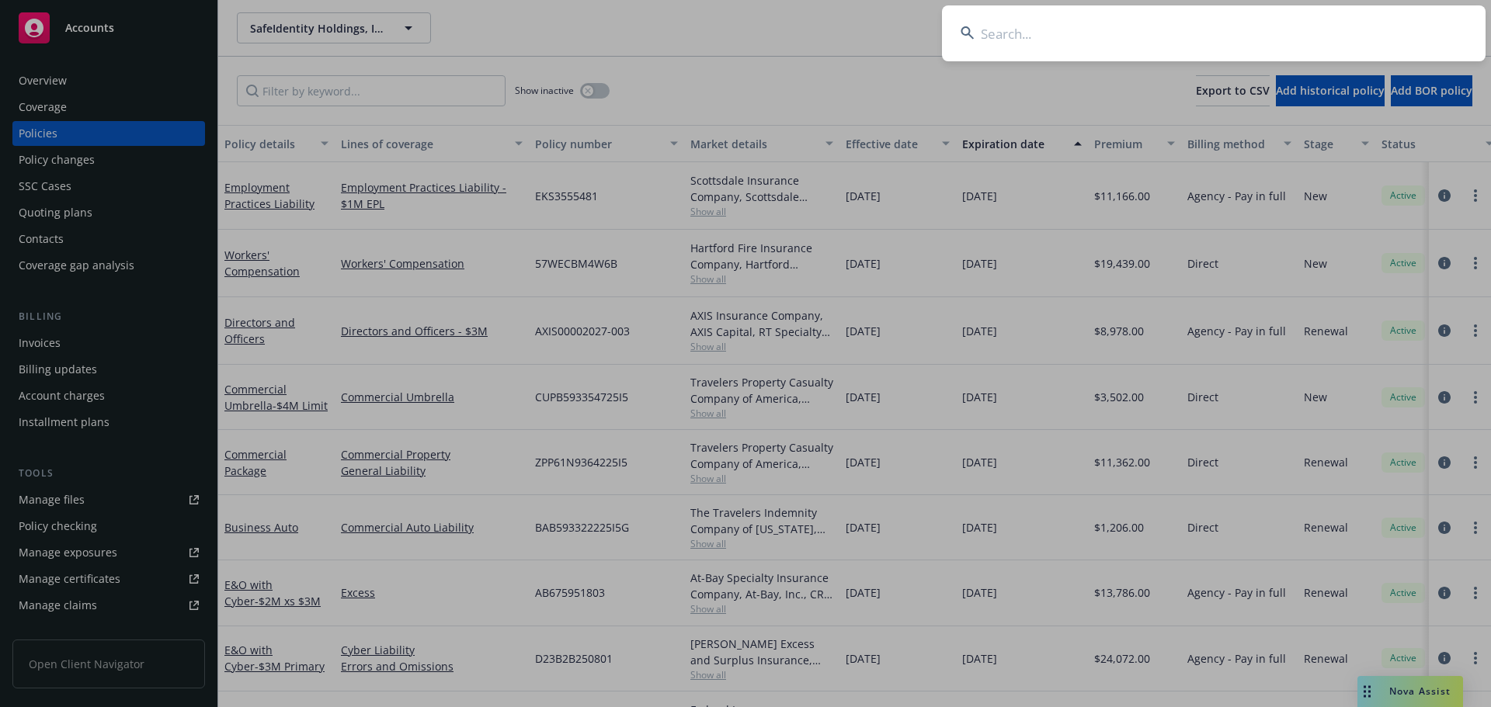
click at [1363, 31] on input at bounding box center [1214, 33] width 544 height 56
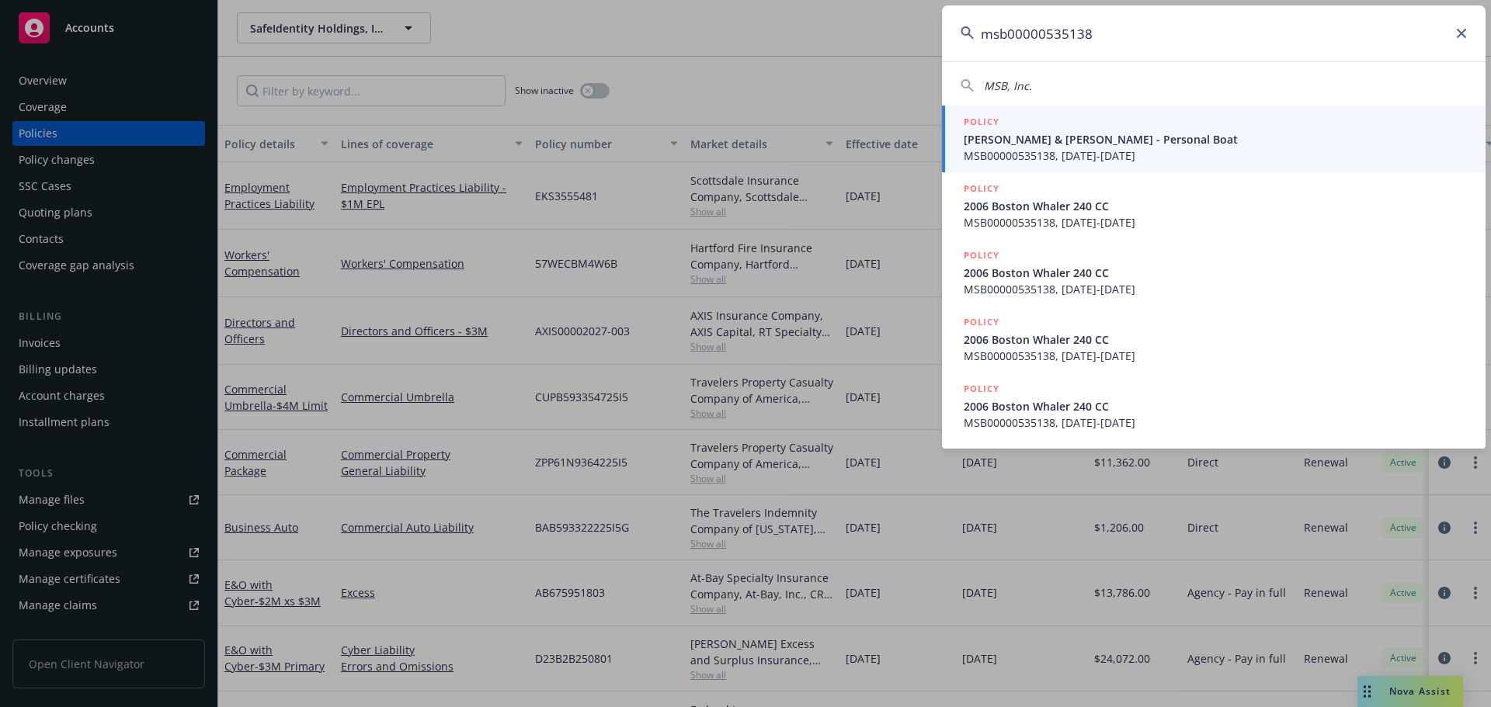
type input "msb00000535138"
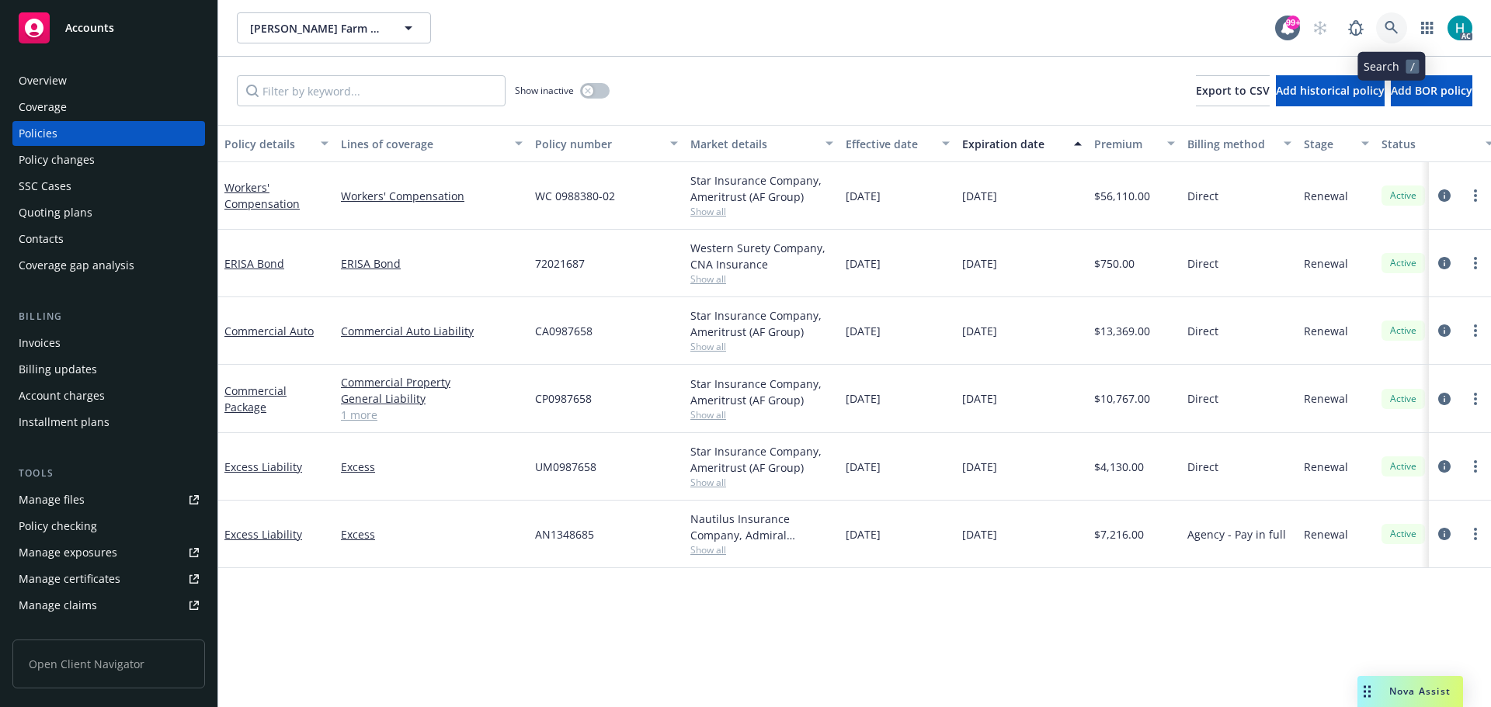
click at [1390, 27] on icon at bounding box center [1391, 28] width 14 height 14
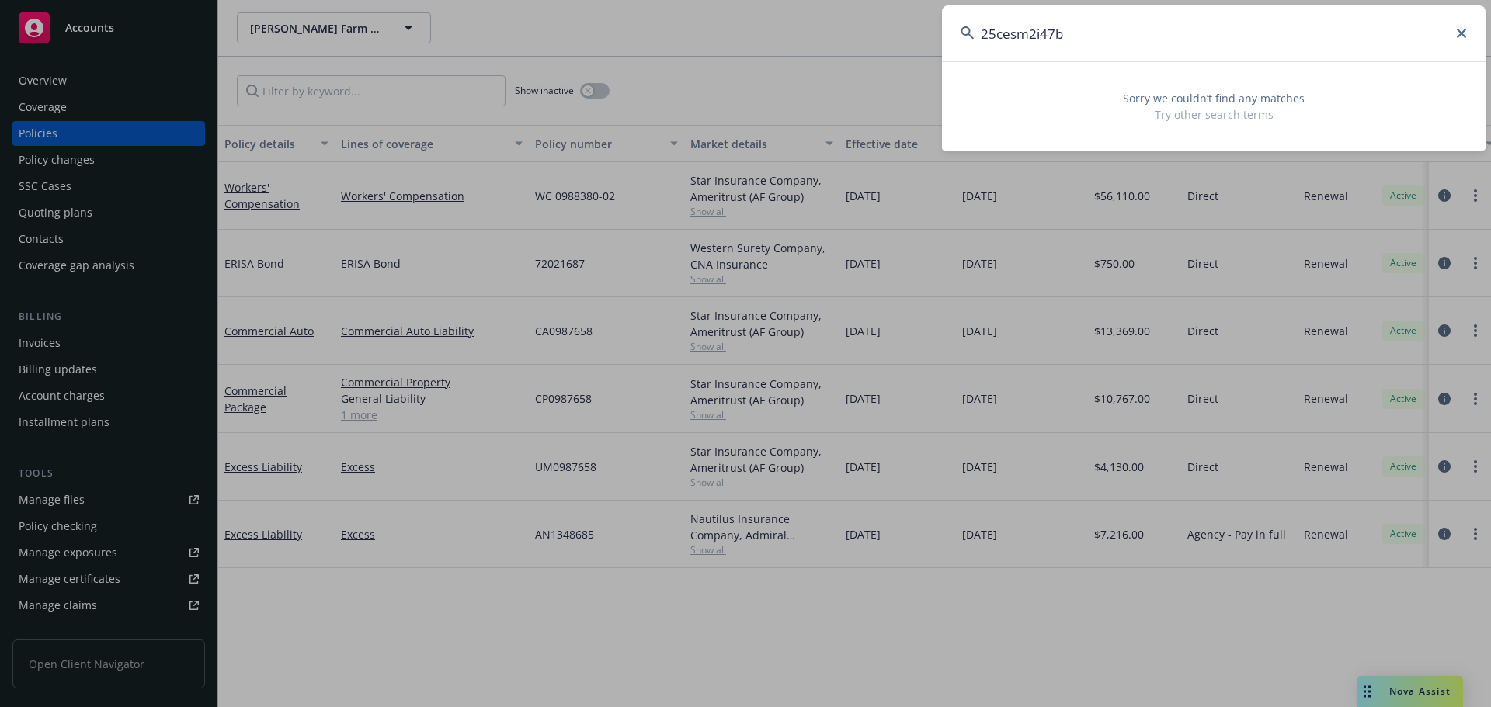
type input "25cesm2i47b"
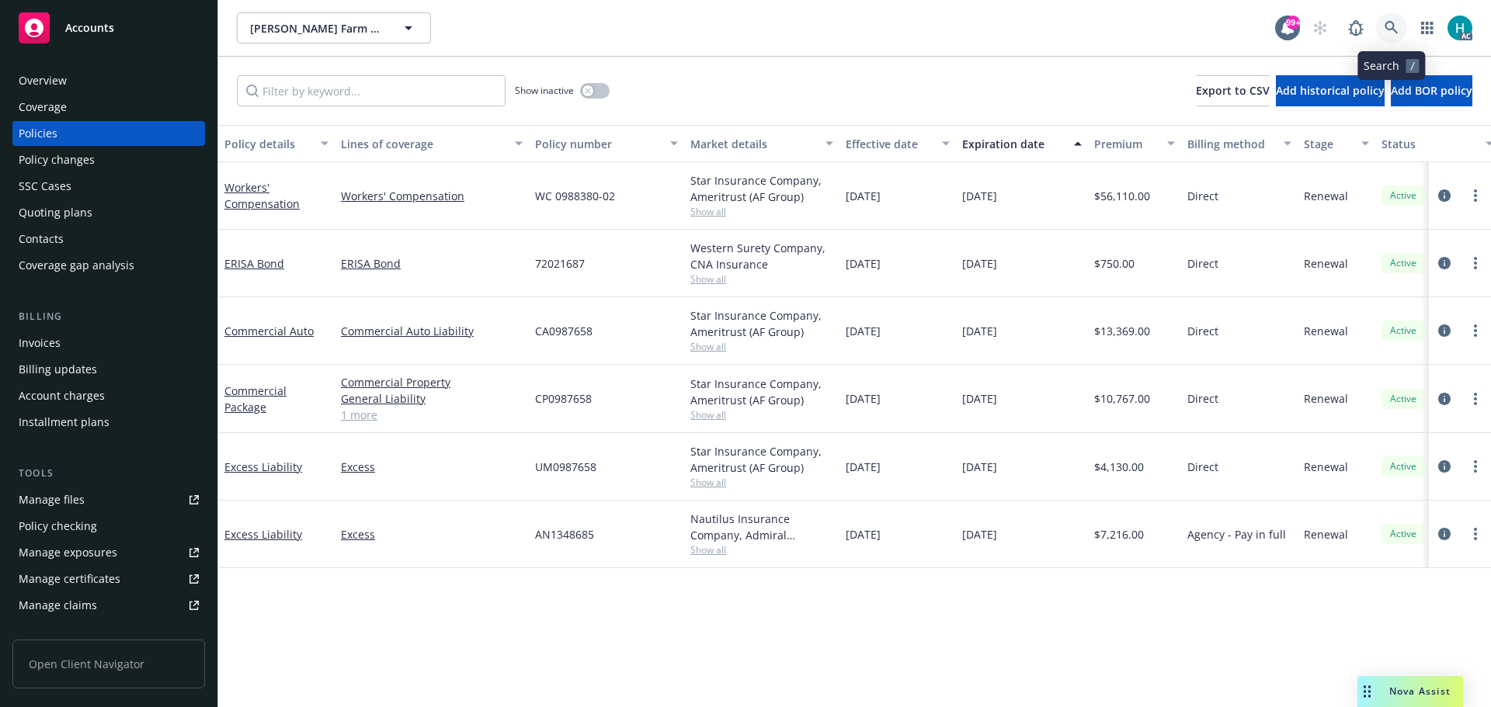
click at [1382, 35] on link at bounding box center [1391, 27] width 31 height 31
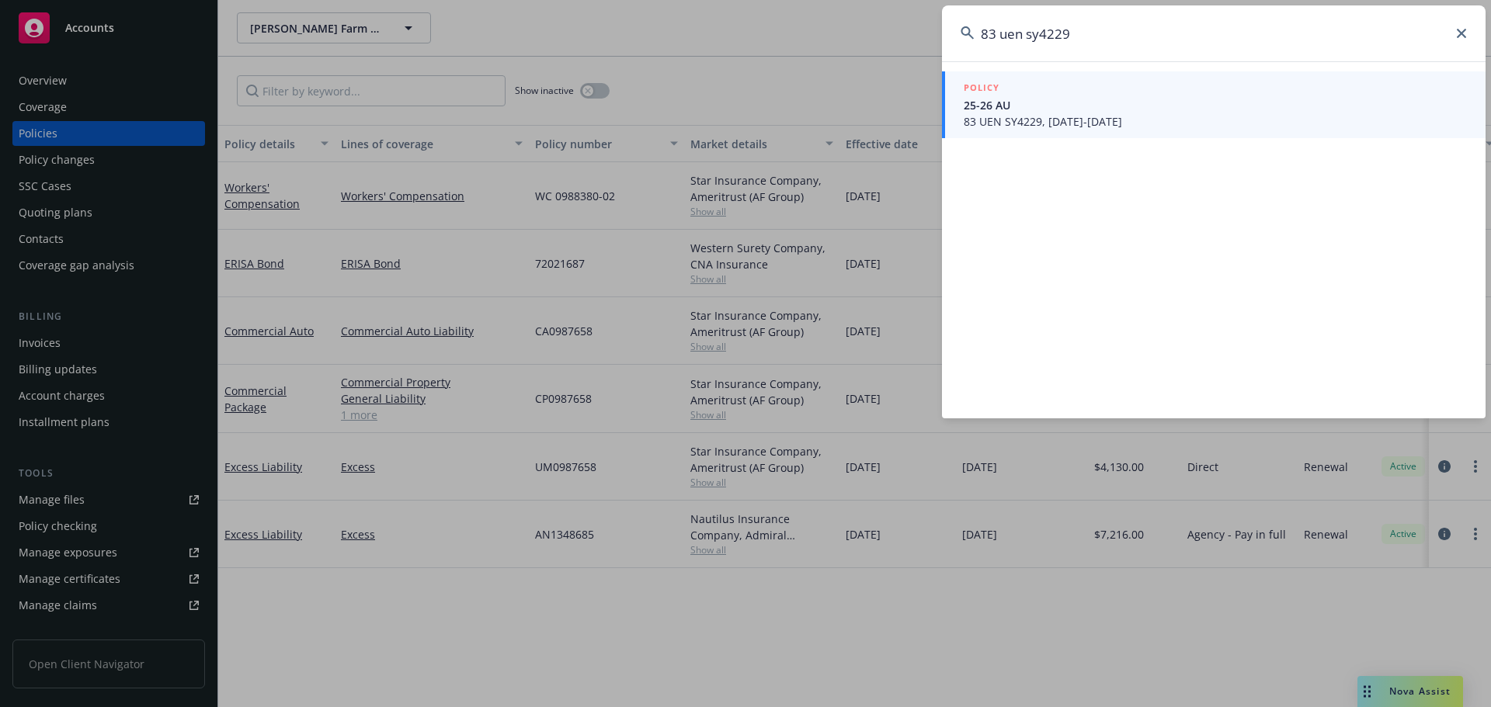
type input "83 uen sy4229"
click at [1163, 117] on span "83 UEN SY4229, [DATE]-[DATE]" at bounding box center [1215, 121] width 503 height 16
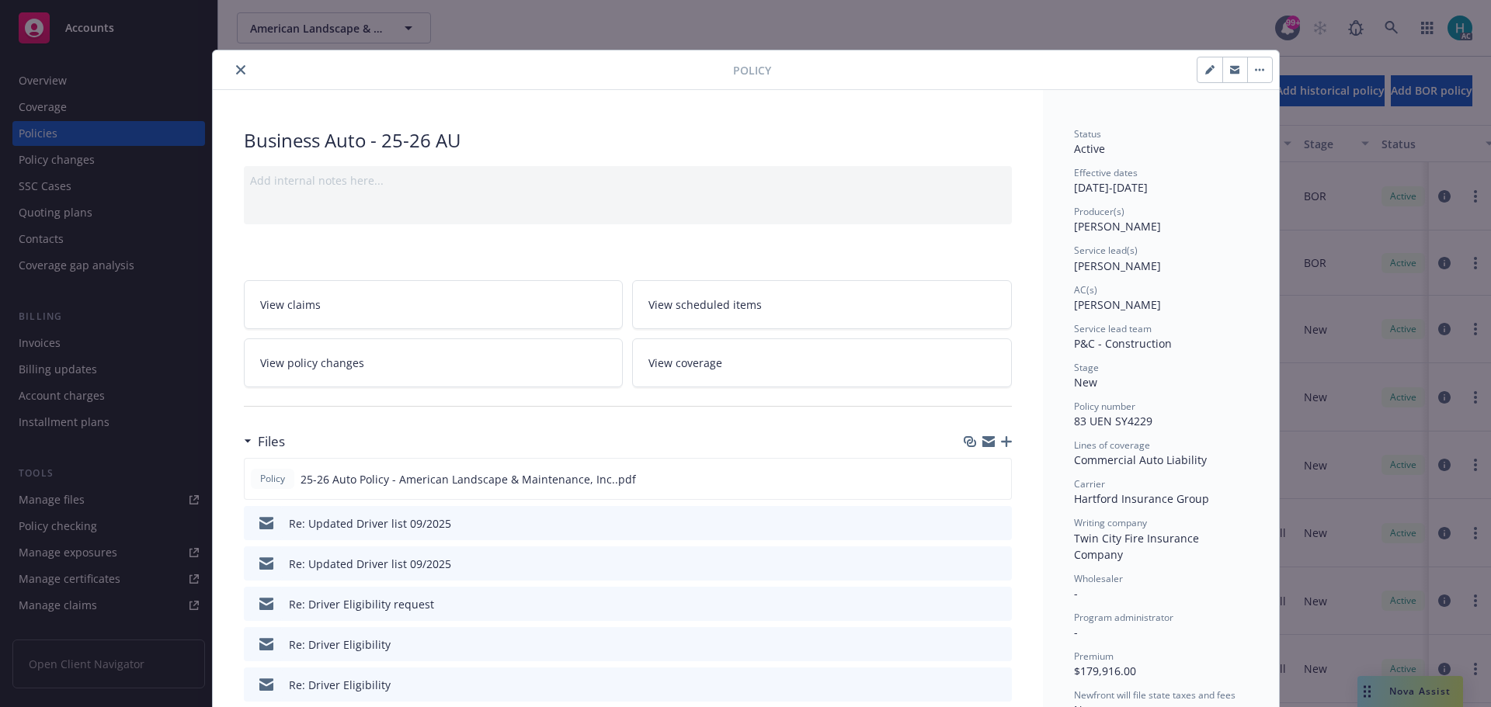
drag, startPoint x: 227, startPoint y: 72, endPoint x: 244, endPoint y: 76, distance: 17.5
click at [231, 73] on button "close" at bounding box center [240, 70] width 19 height 19
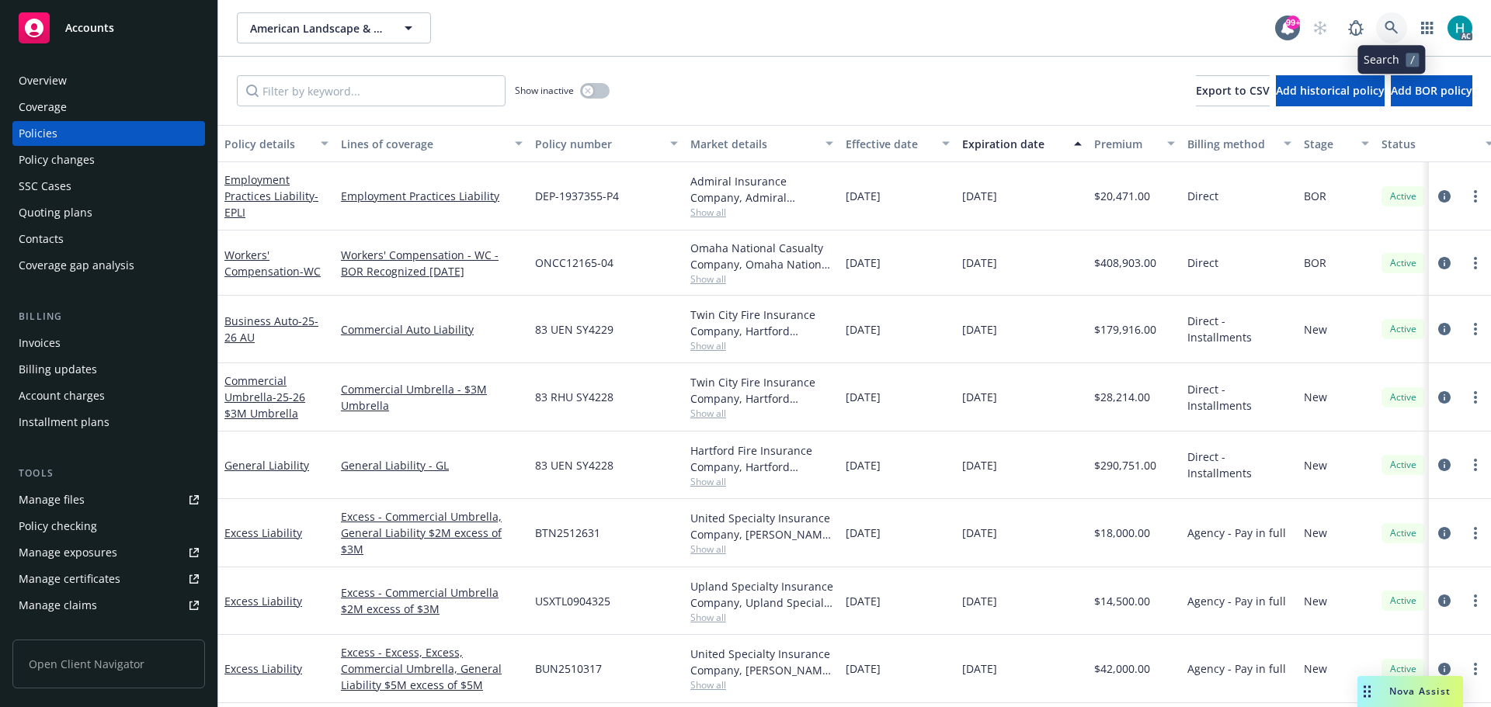
click at [1393, 28] on icon at bounding box center [1390, 27] width 13 height 13
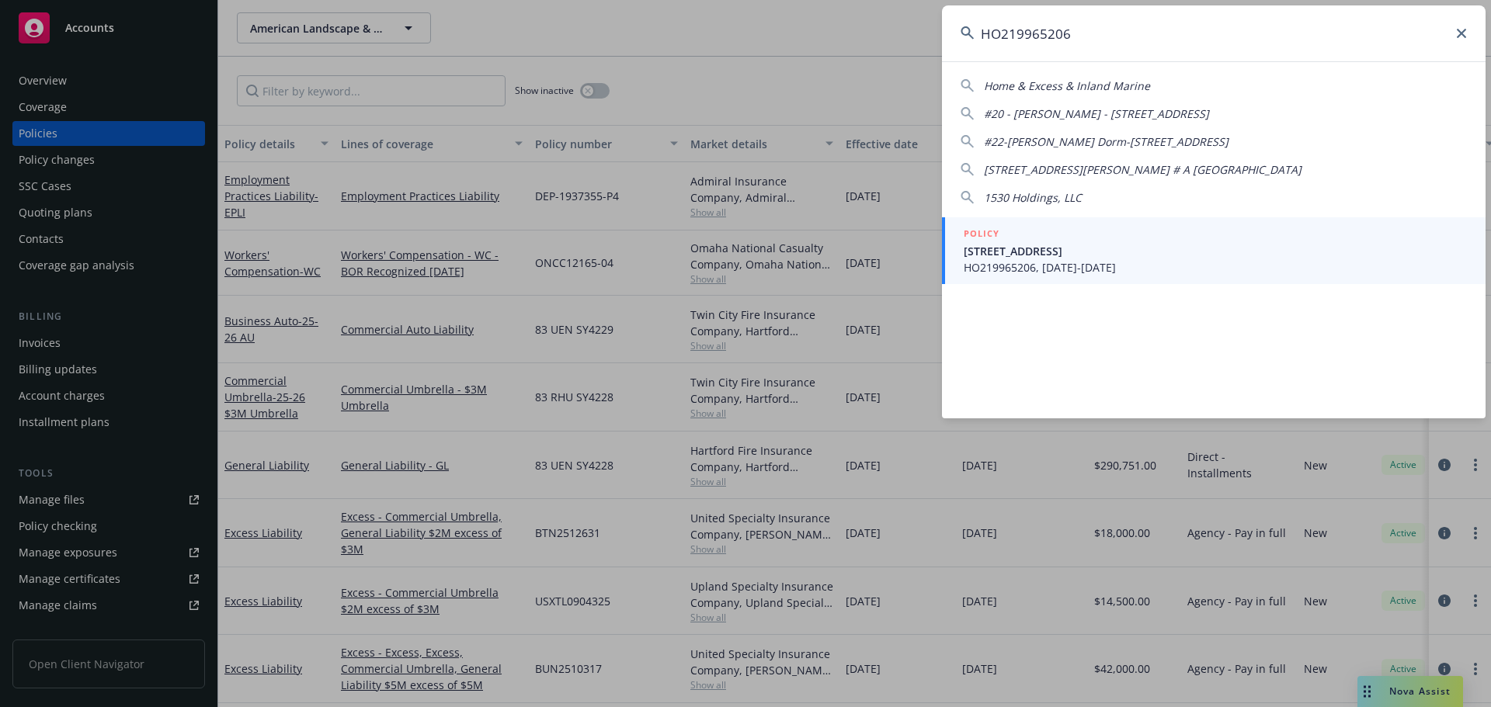
type input "HO219965206"
drag, startPoint x: 857, startPoint y: 58, endPoint x: 1051, endPoint y: 61, distance: 193.4
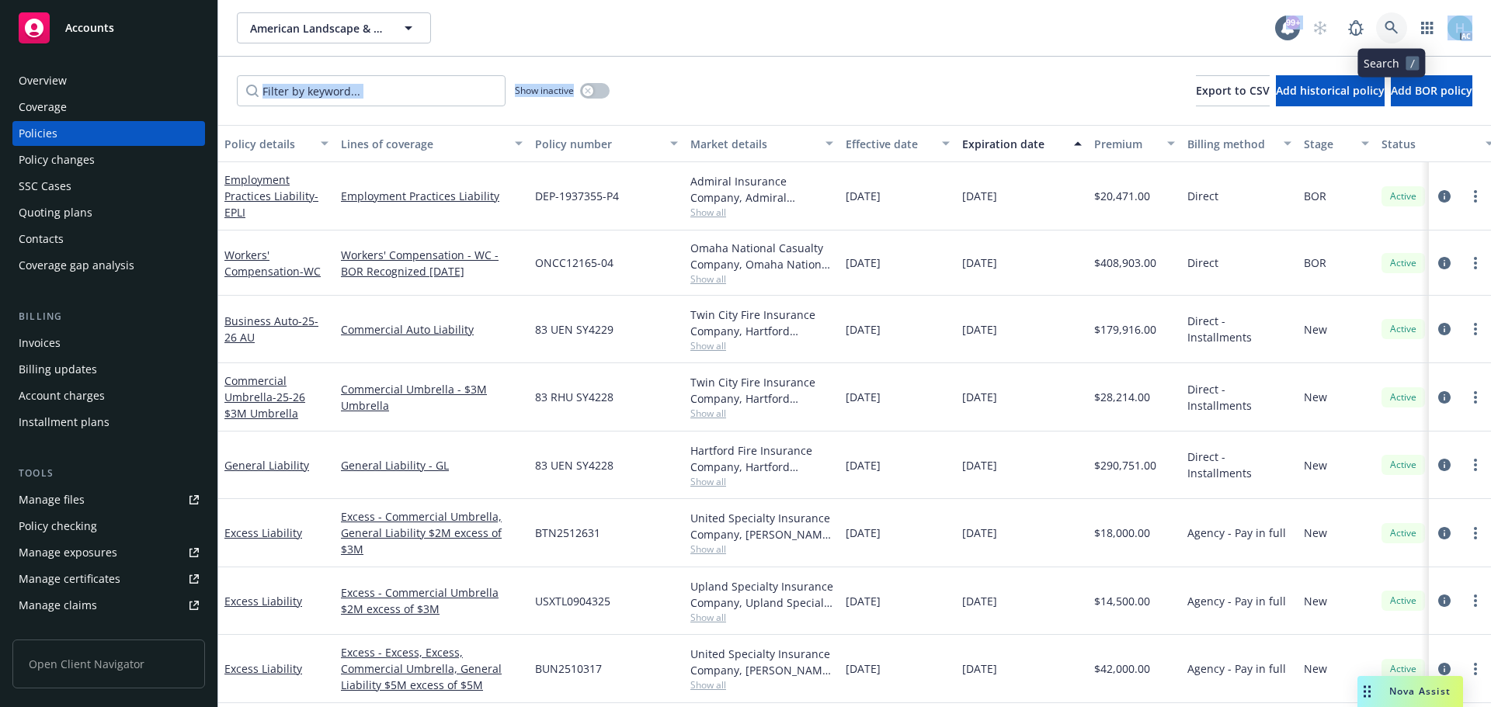
click at [1391, 34] on icon at bounding box center [1391, 28] width 14 height 14
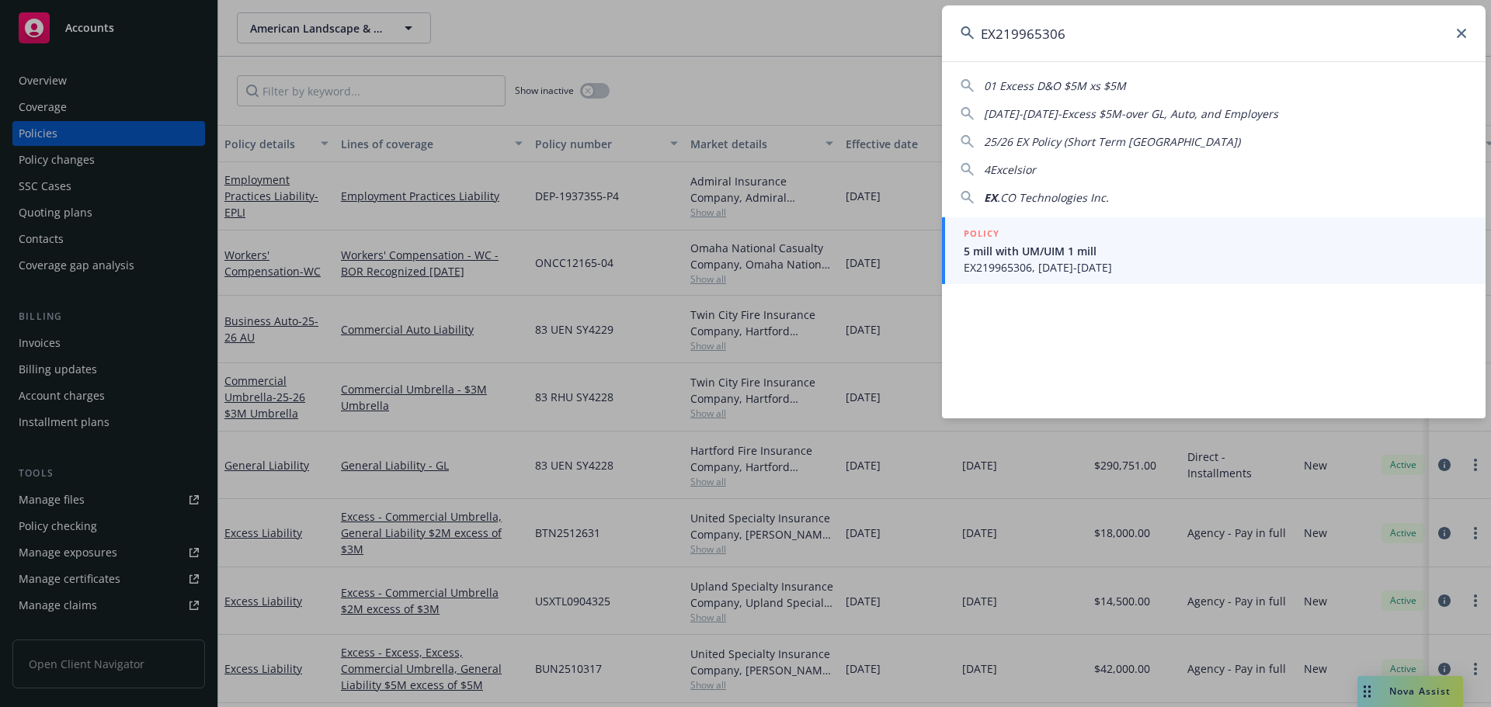
type input "EX219965306"
drag, startPoint x: 811, startPoint y: 48, endPoint x: 1195, endPoint y: 40, distance: 384.4
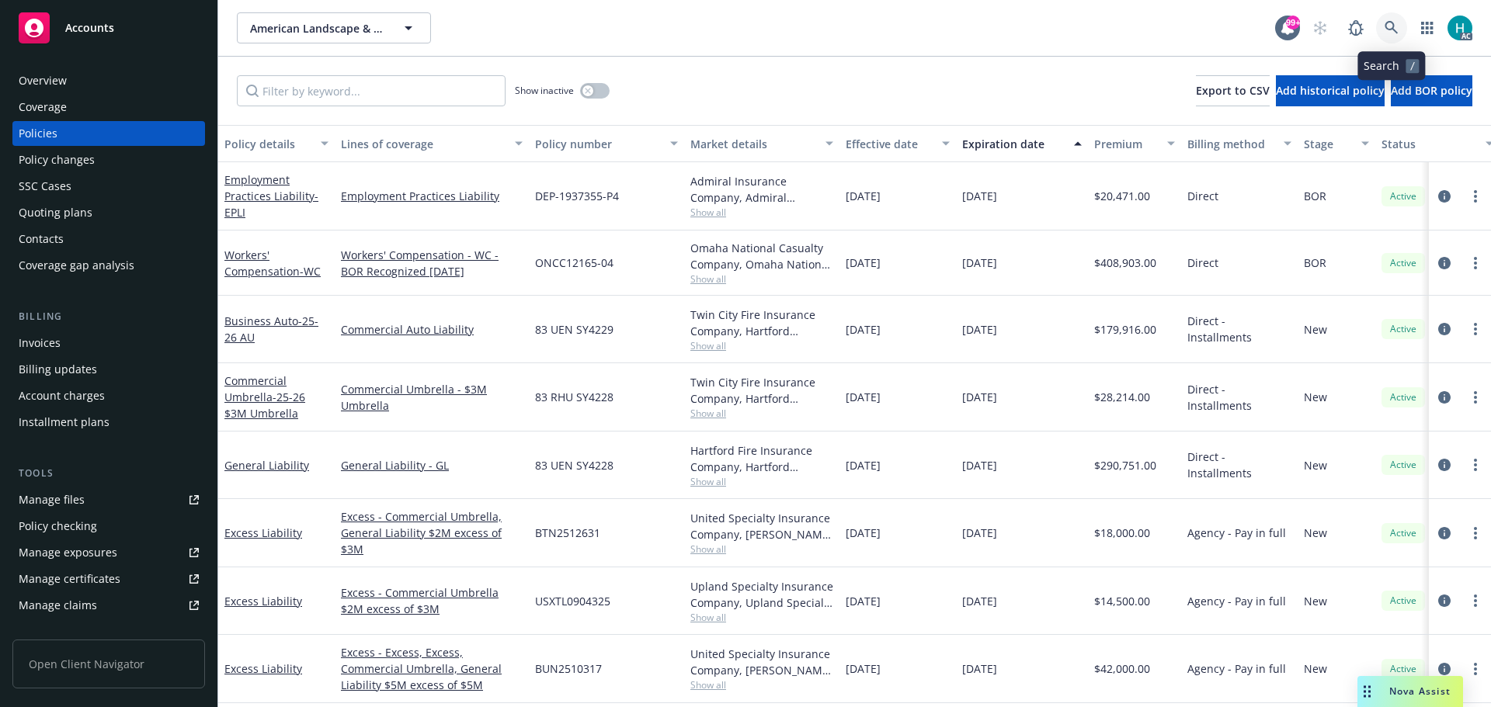
click at [1397, 20] on link at bounding box center [1391, 27] width 31 height 31
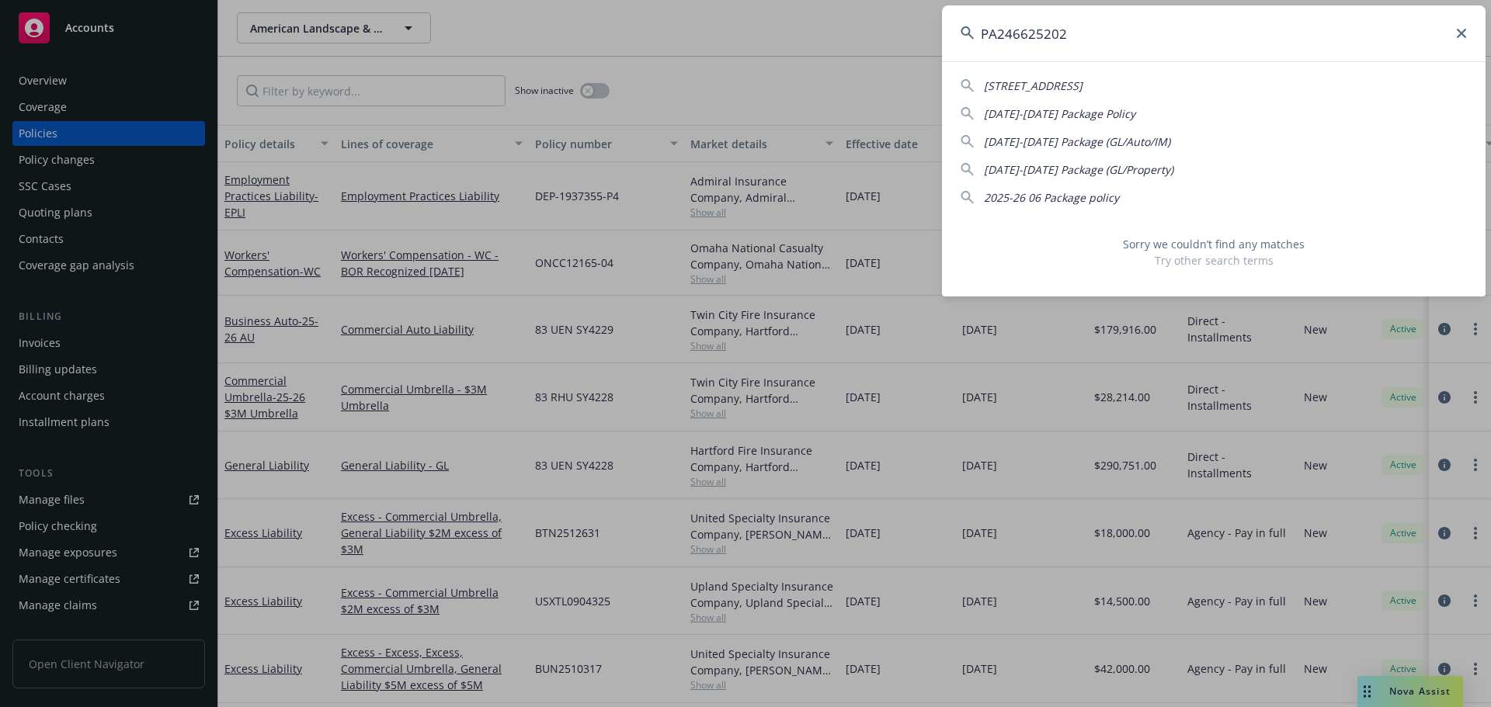
type input "PA246625202"
drag, startPoint x: 848, startPoint y: 50, endPoint x: 1346, endPoint y: 41, distance: 497.8
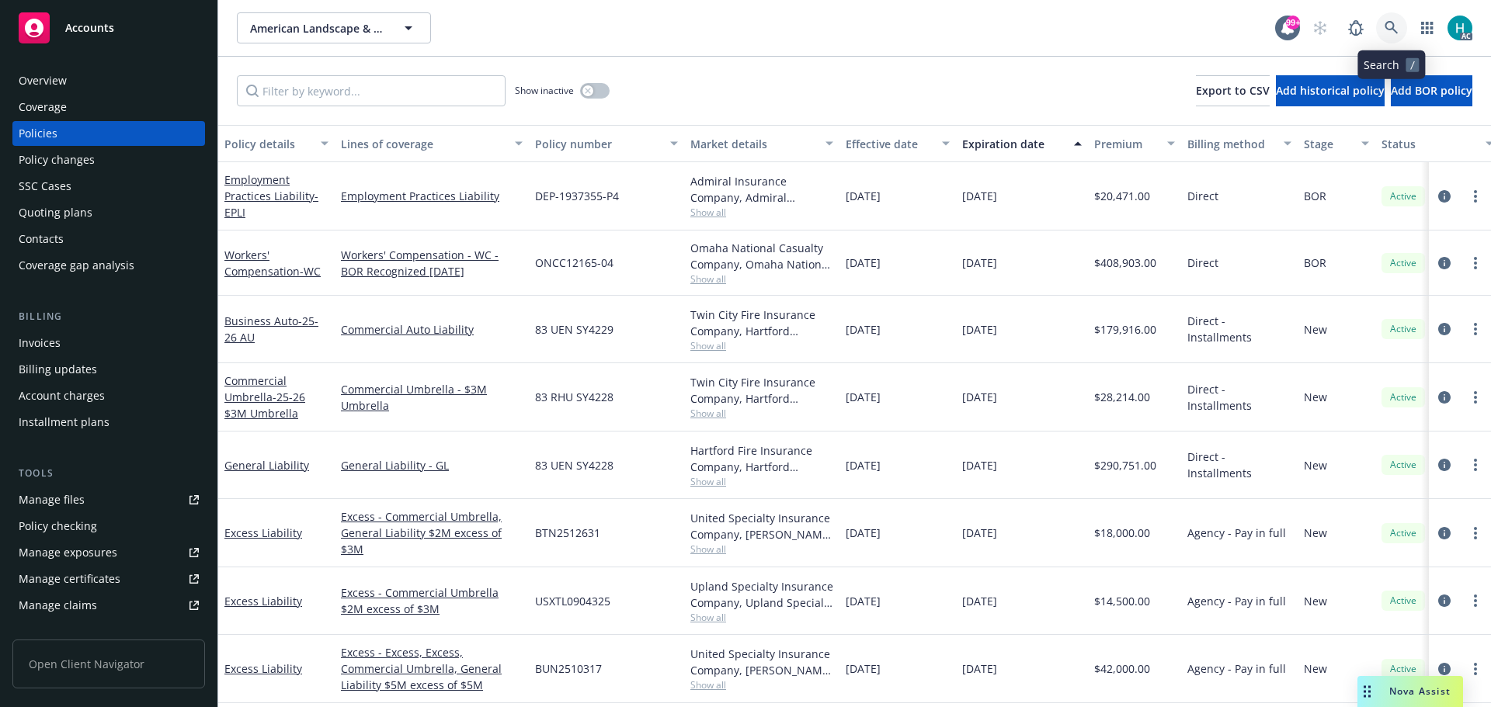
click at [1383, 29] on link at bounding box center [1391, 27] width 31 height 31
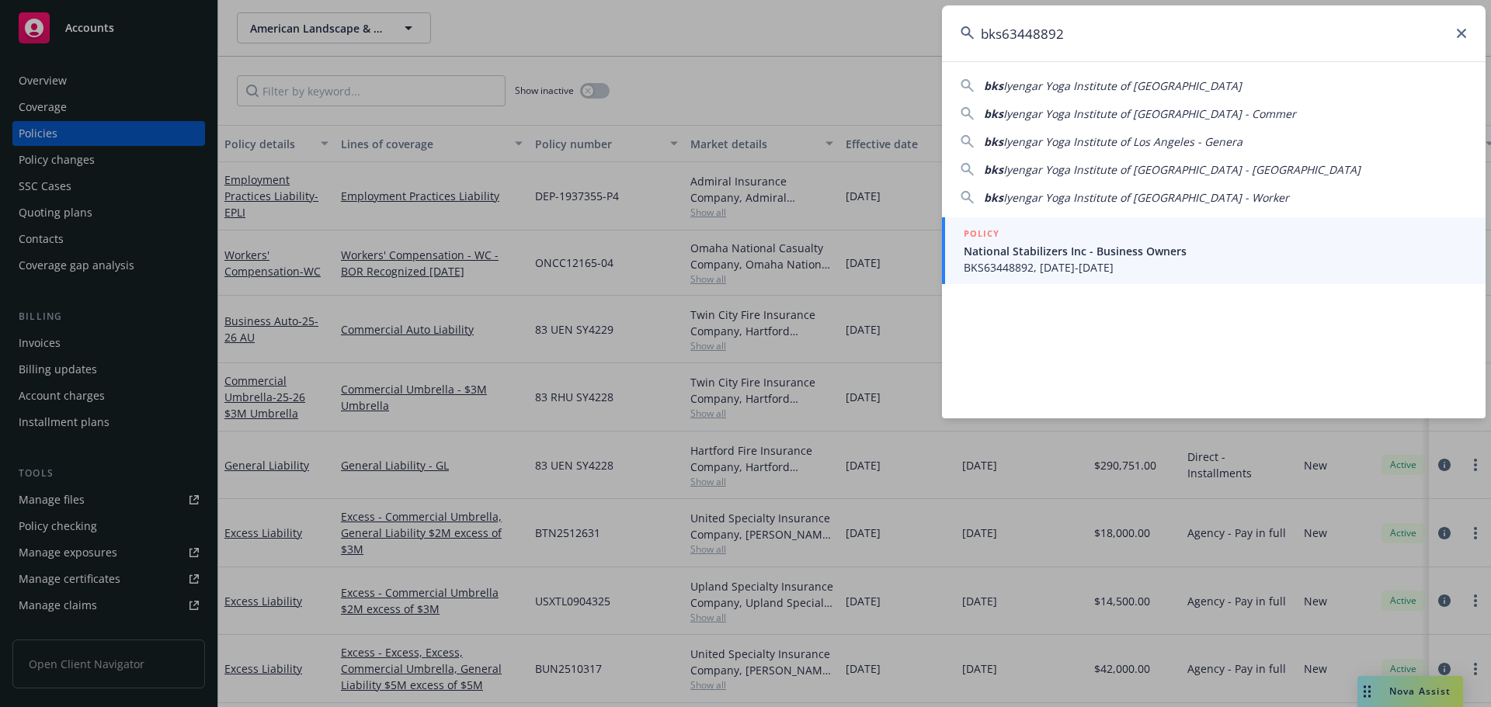
drag, startPoint x: 1109, startPoint y: 23, endPoint x: 962, endPoint y: 34, distance: 147.2
click at [962, 34] on div "bks63448892" at bounding box center [1214, 33] width 544 height 56
type input "bks63448892"
click at [1060, 256] on span "National Stabilizers Inc - Business Owners" at bounding box center [1215, 251] width 503 height 16
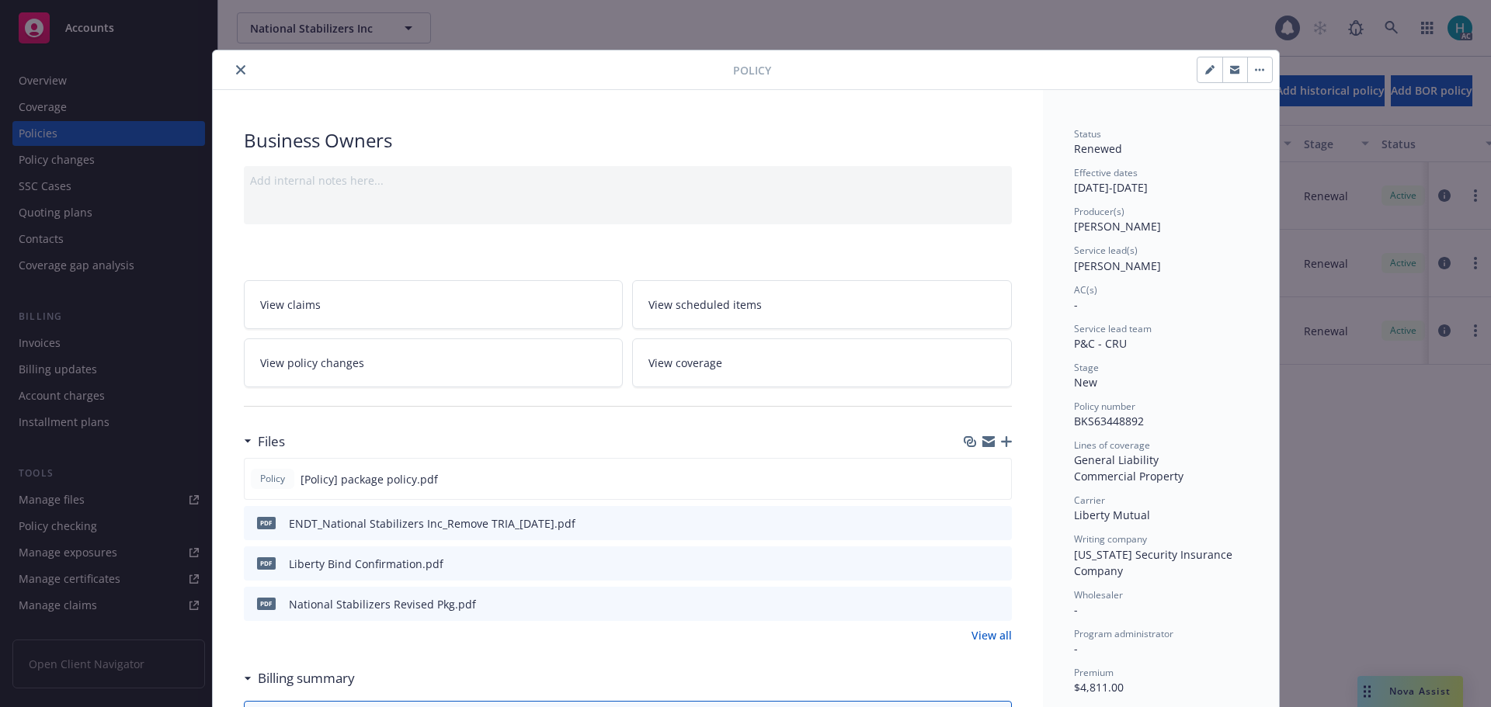
click at [242, 66] on button "close" at bounding box center [240, 70] width 19 height 19
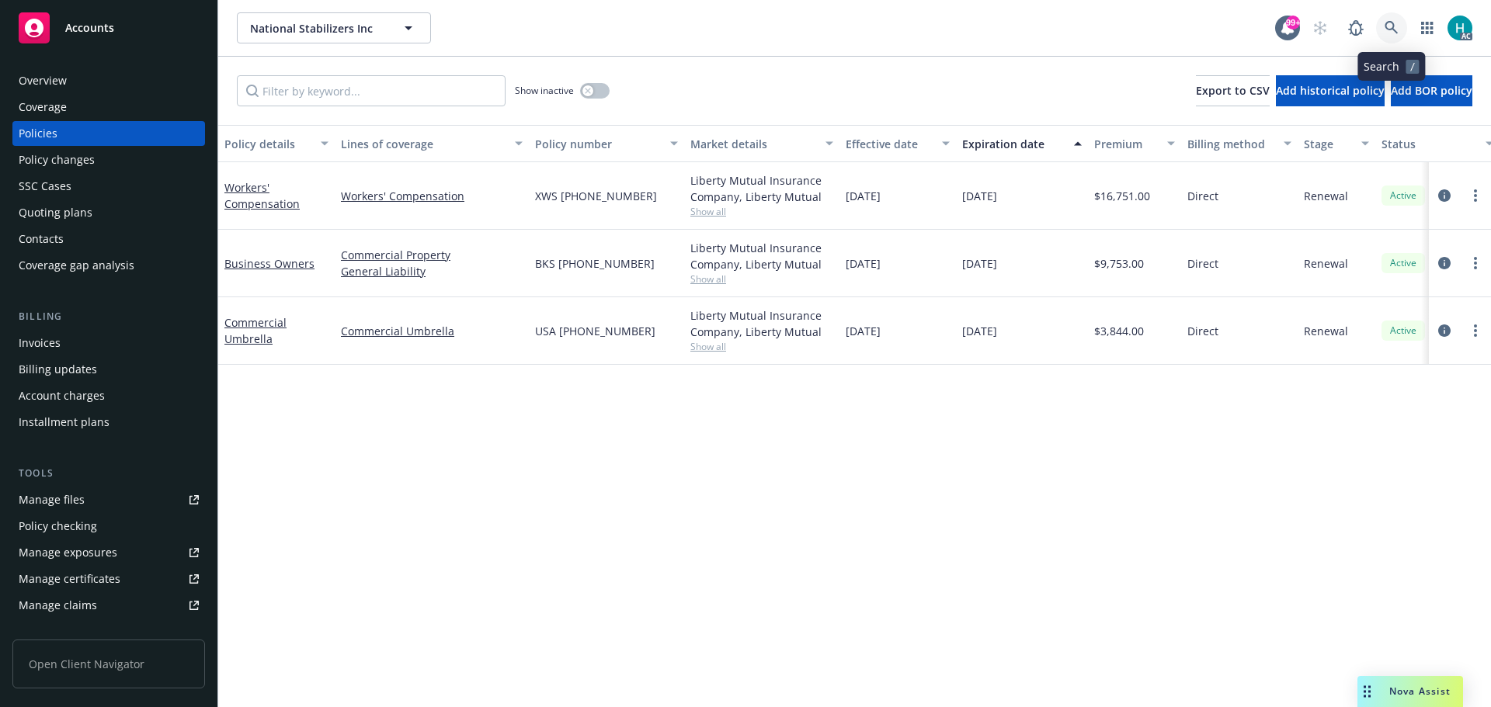
click at [1392, 26] on icon at bounding box center [1391, 28] width 14 height 14
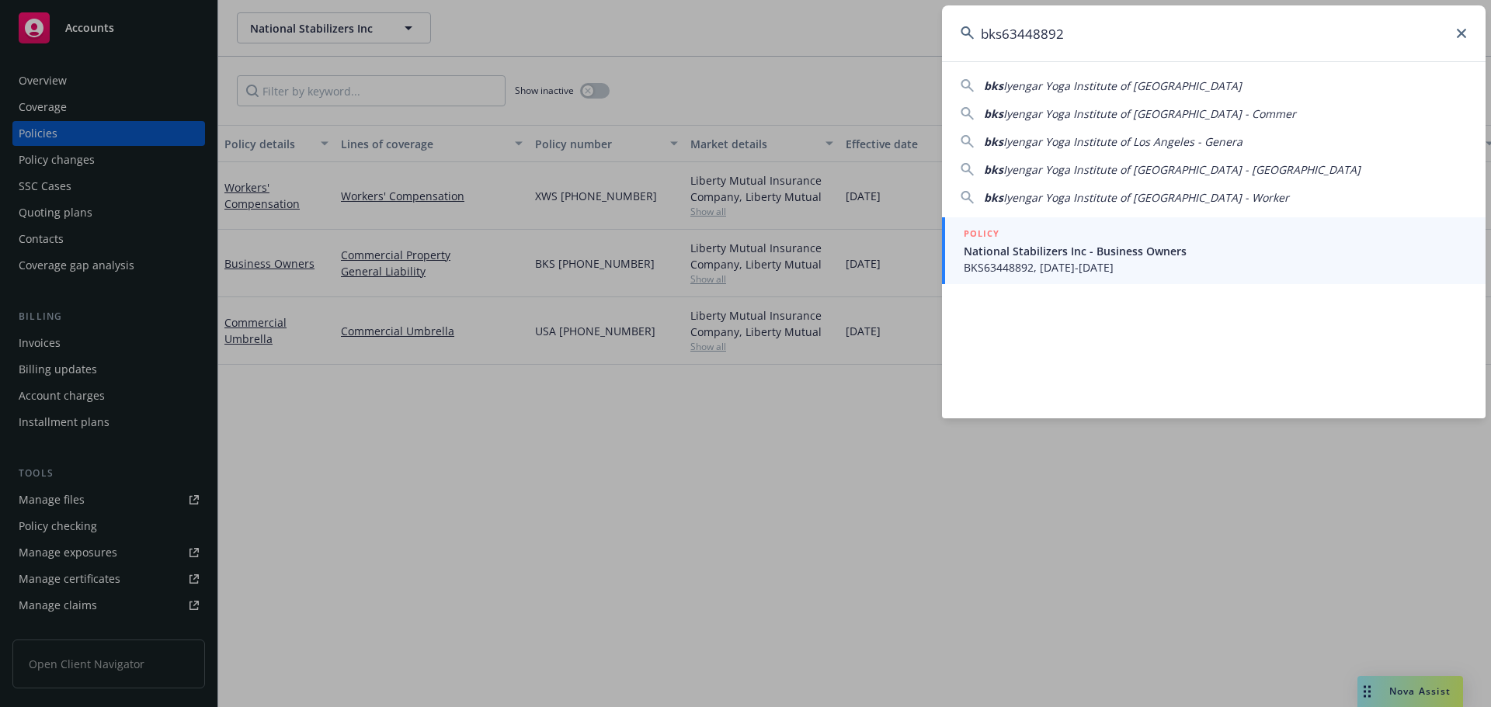
type input "bks63448892"
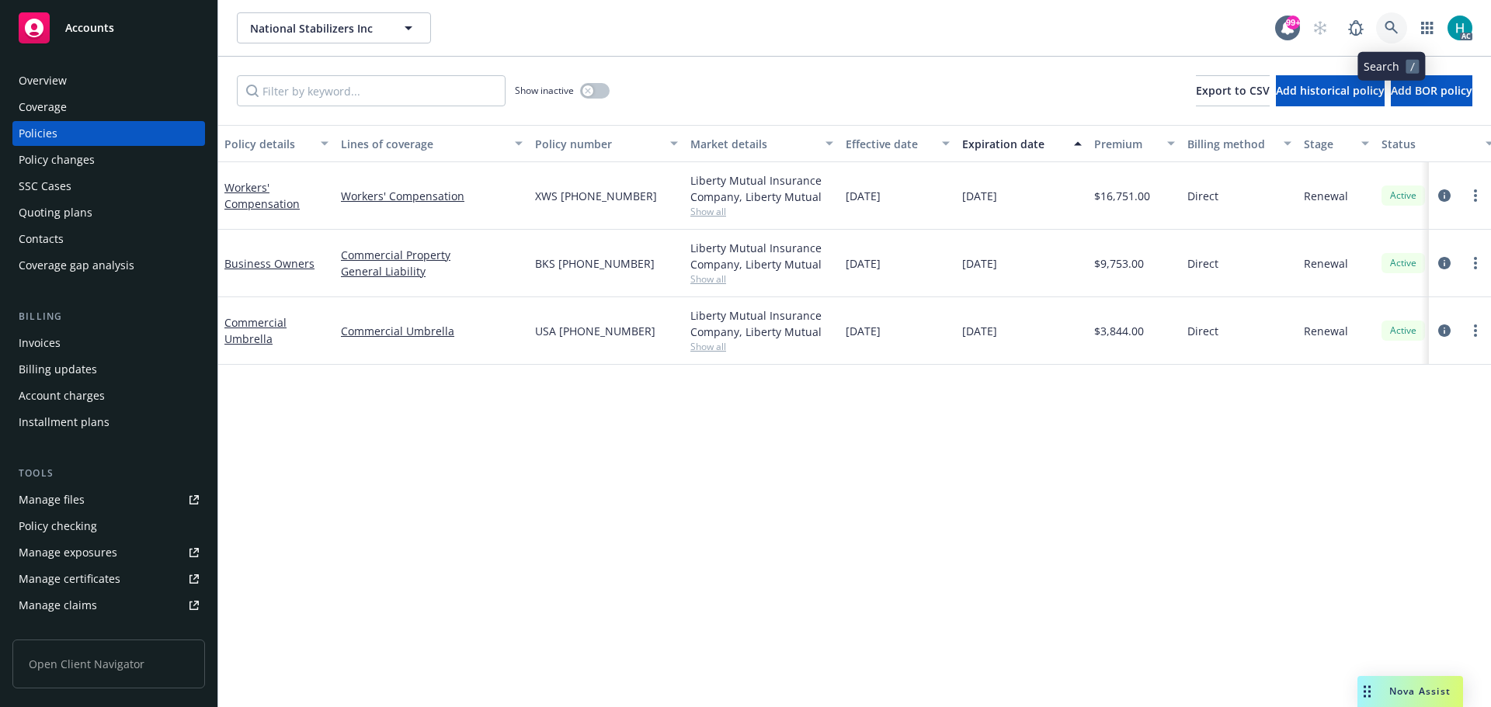
click at [1395, 27] on icon at bounding box center [1391, 28] width 14 height 14
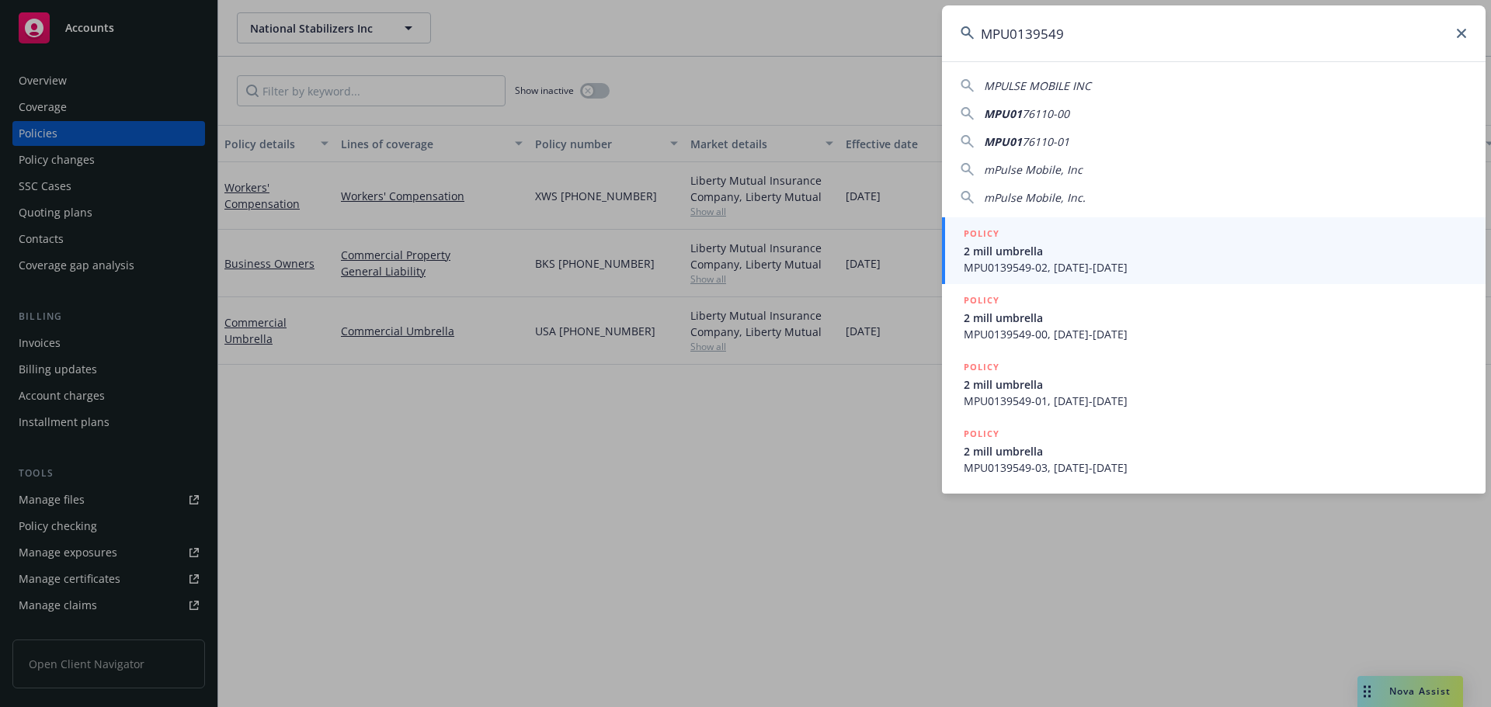
type input "MPU0139549"
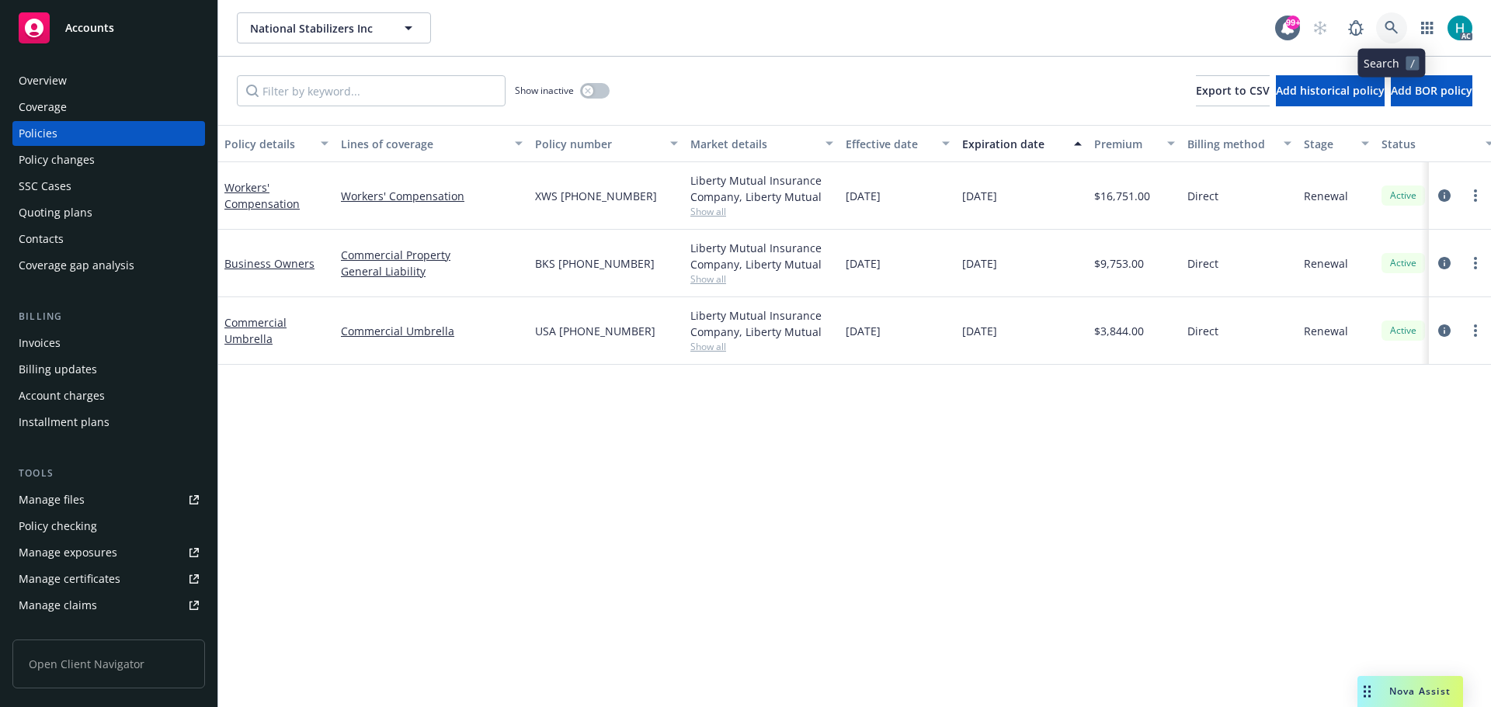
click at [1385, 23] on icon at bounding box center [1391, 28] width 14 height 14
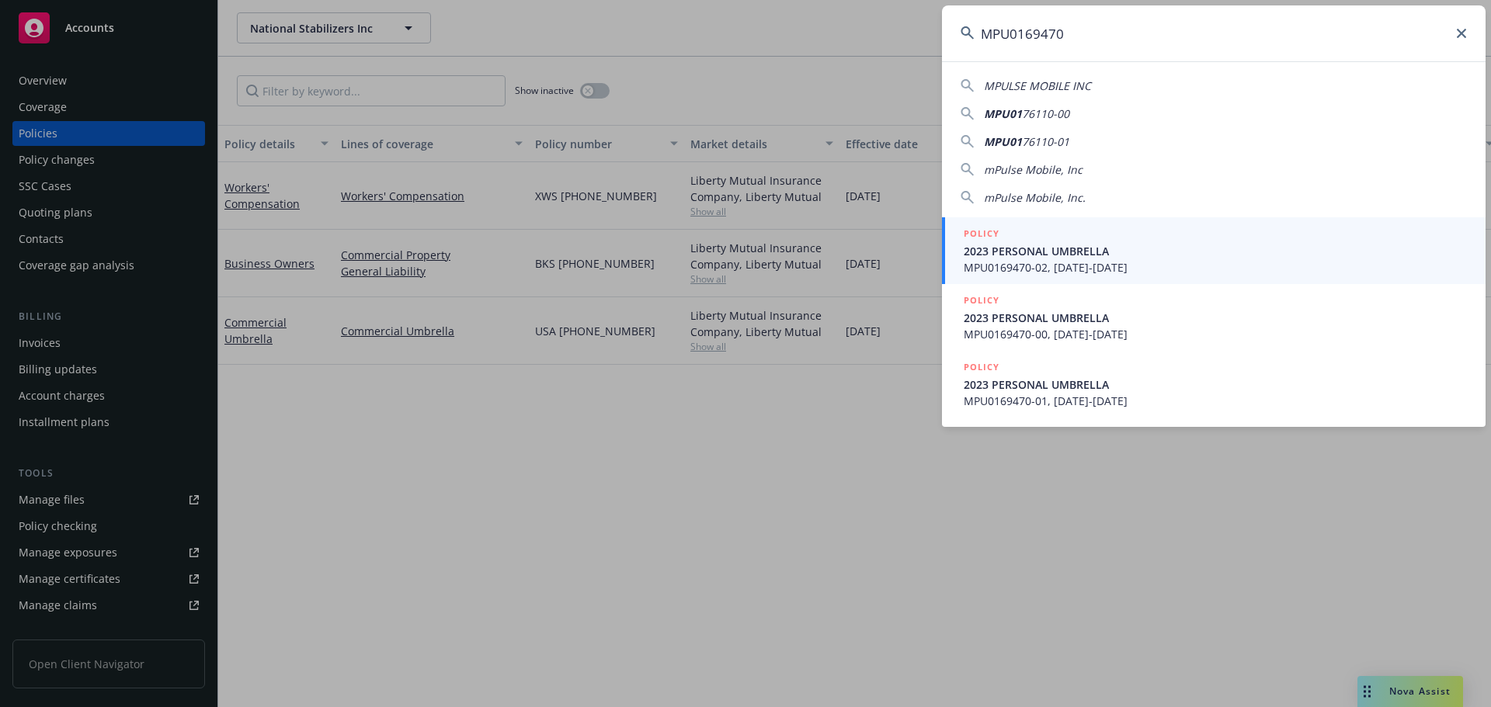
type input "MPU0169470"
drag, startPoint x: 845, startPoint y: 91, endPoint x: 1354, endPoint y: 18, distance: 514.6
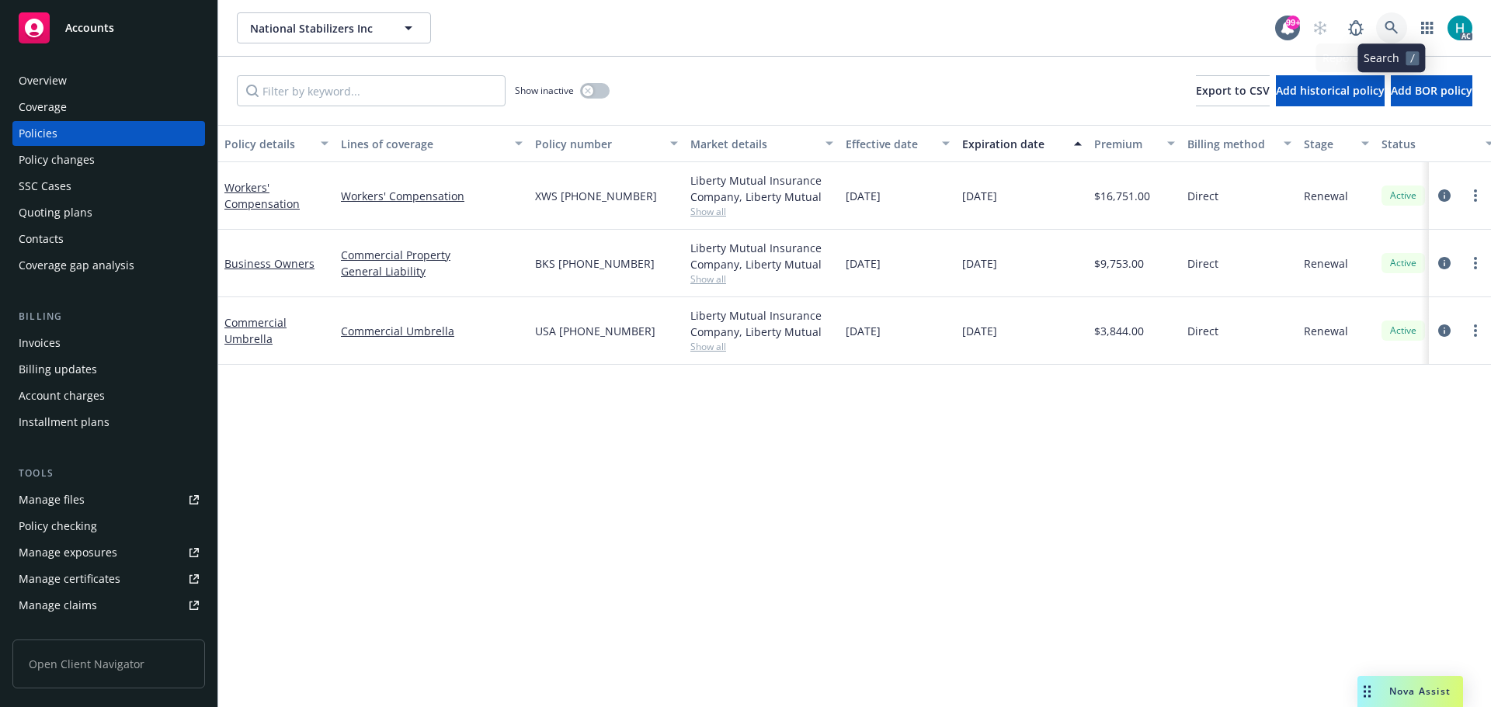
click at [1392, 29] on icon at bounding box center [1391, 28] width 14 height 14
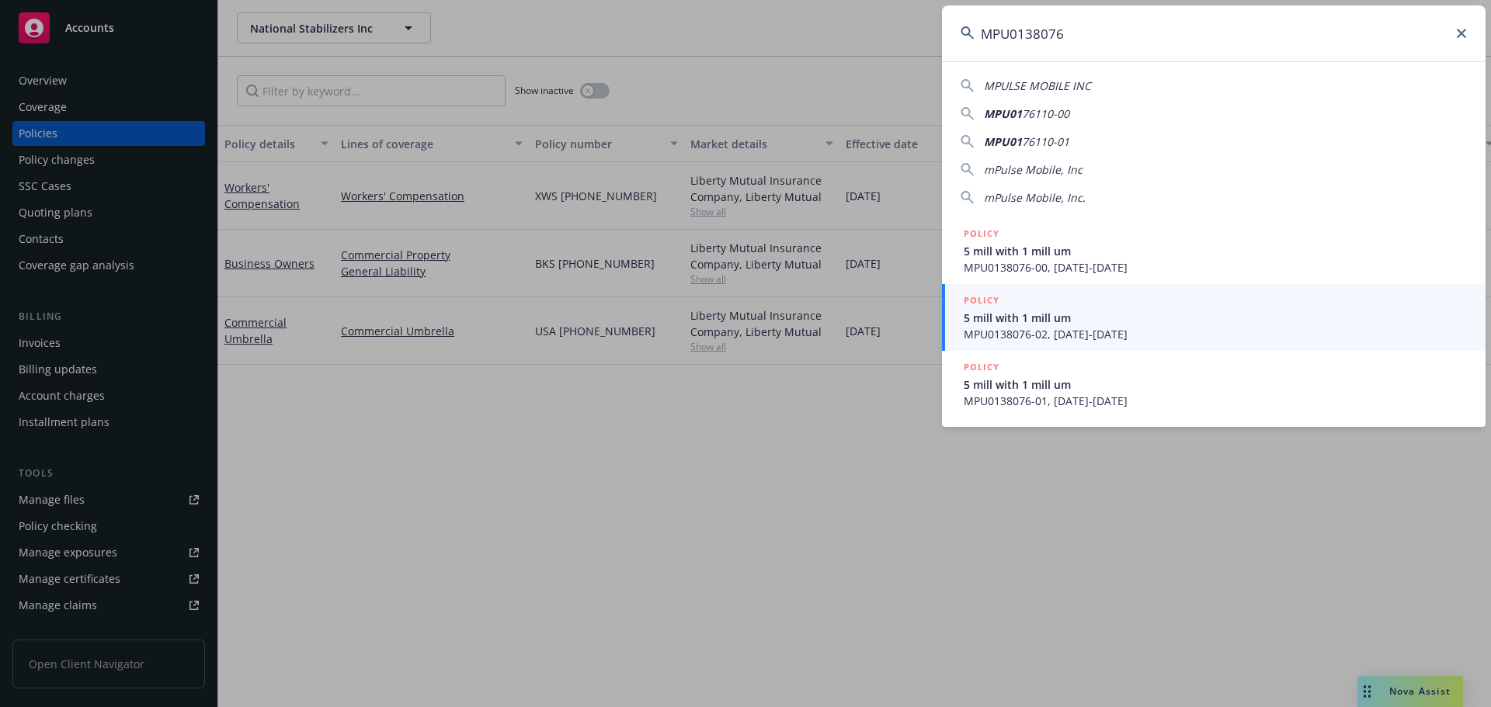
type input "MPU0138076"
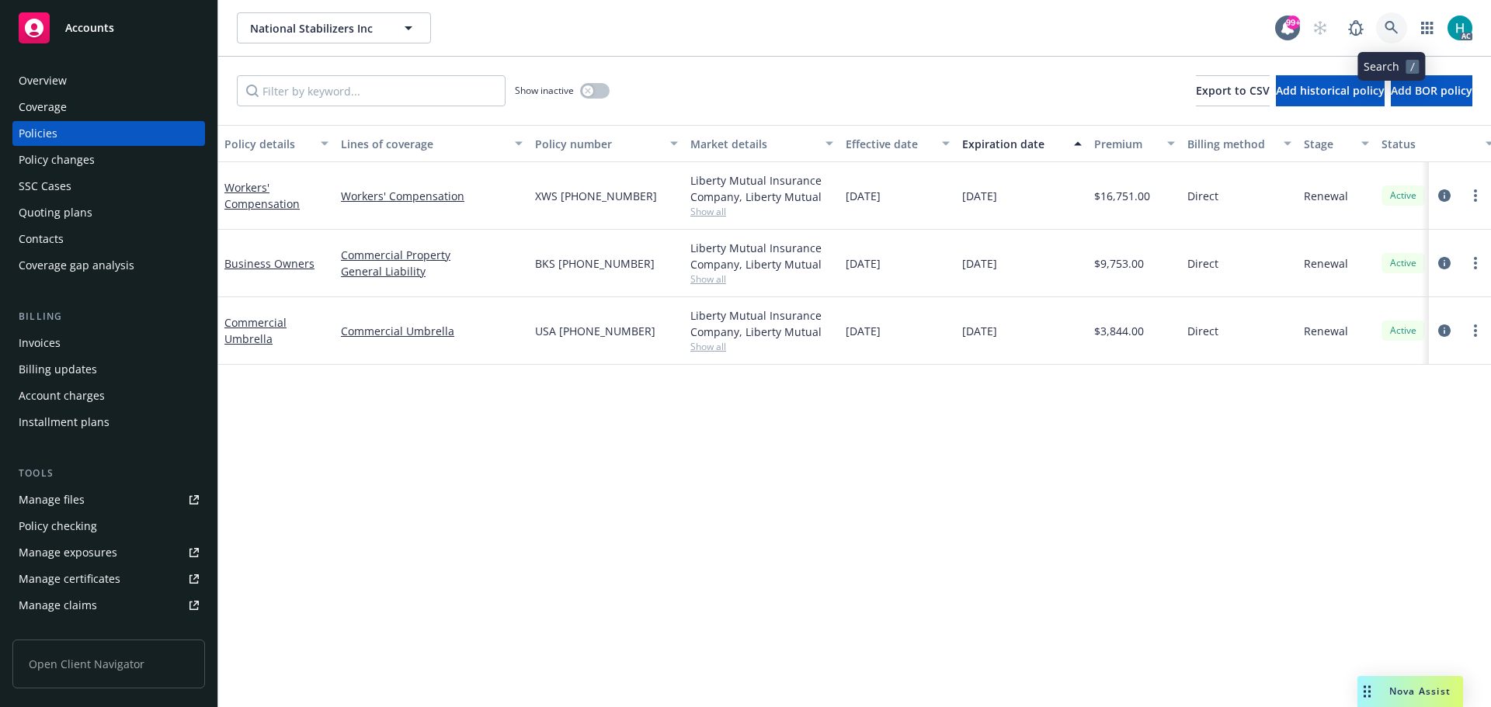
click at [1393, 27] on icon at bounding box center [1390, 27] width 13 height 13
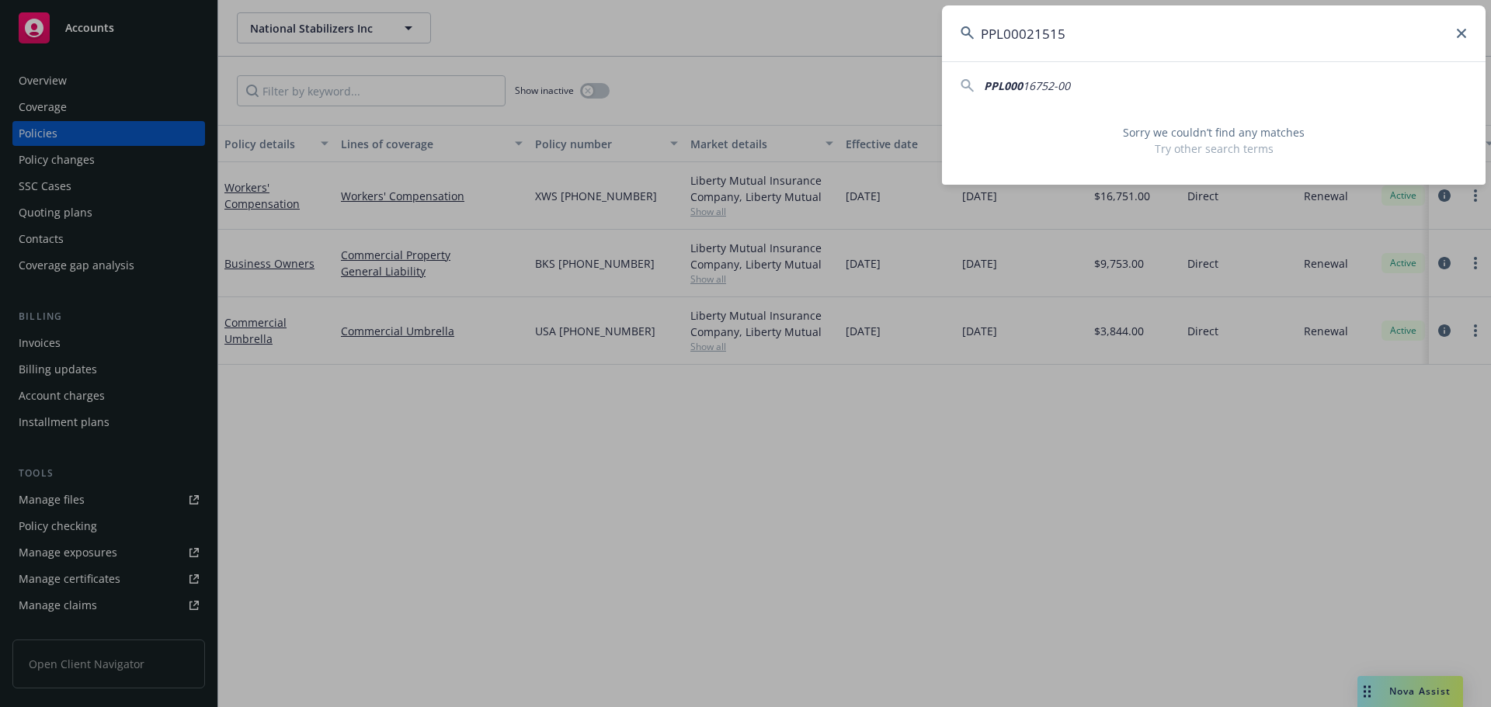
type input "PPL00021515"
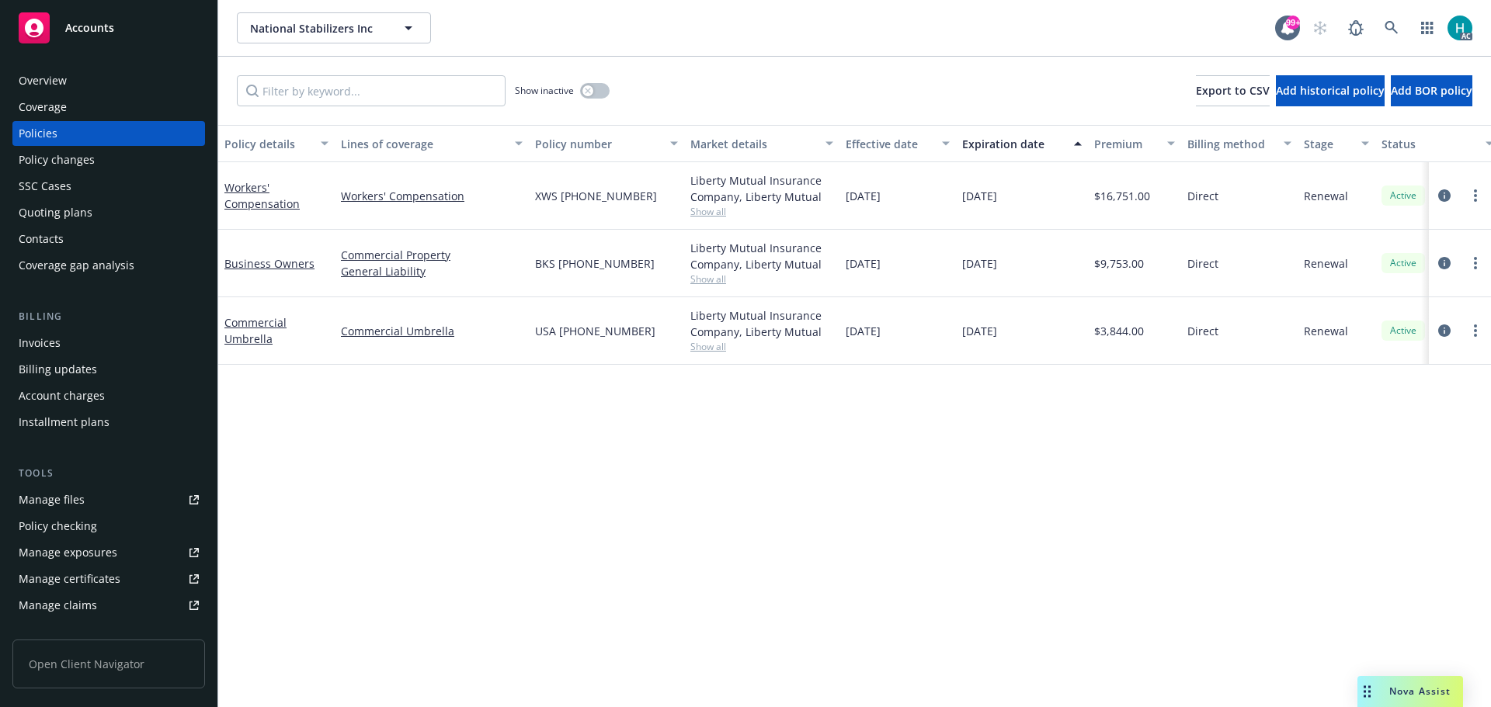
drag, startPoint x: 818, startPoint y: 63, endPoint x: 1082, endPoint y: 59, distance: 264.0
click at [1382, 26] on link at bounding box center [1391, 27] width 31 height 31
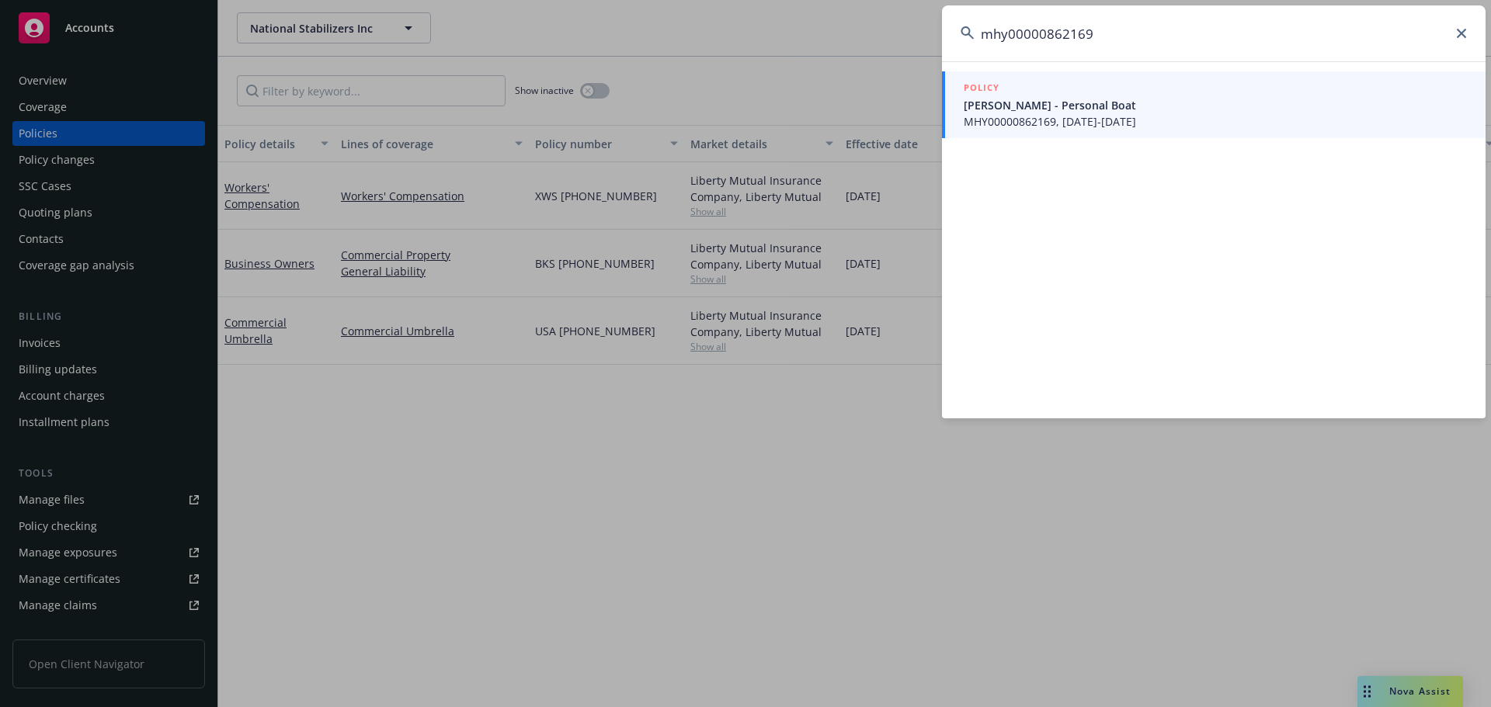
type input "mhy00000862169"
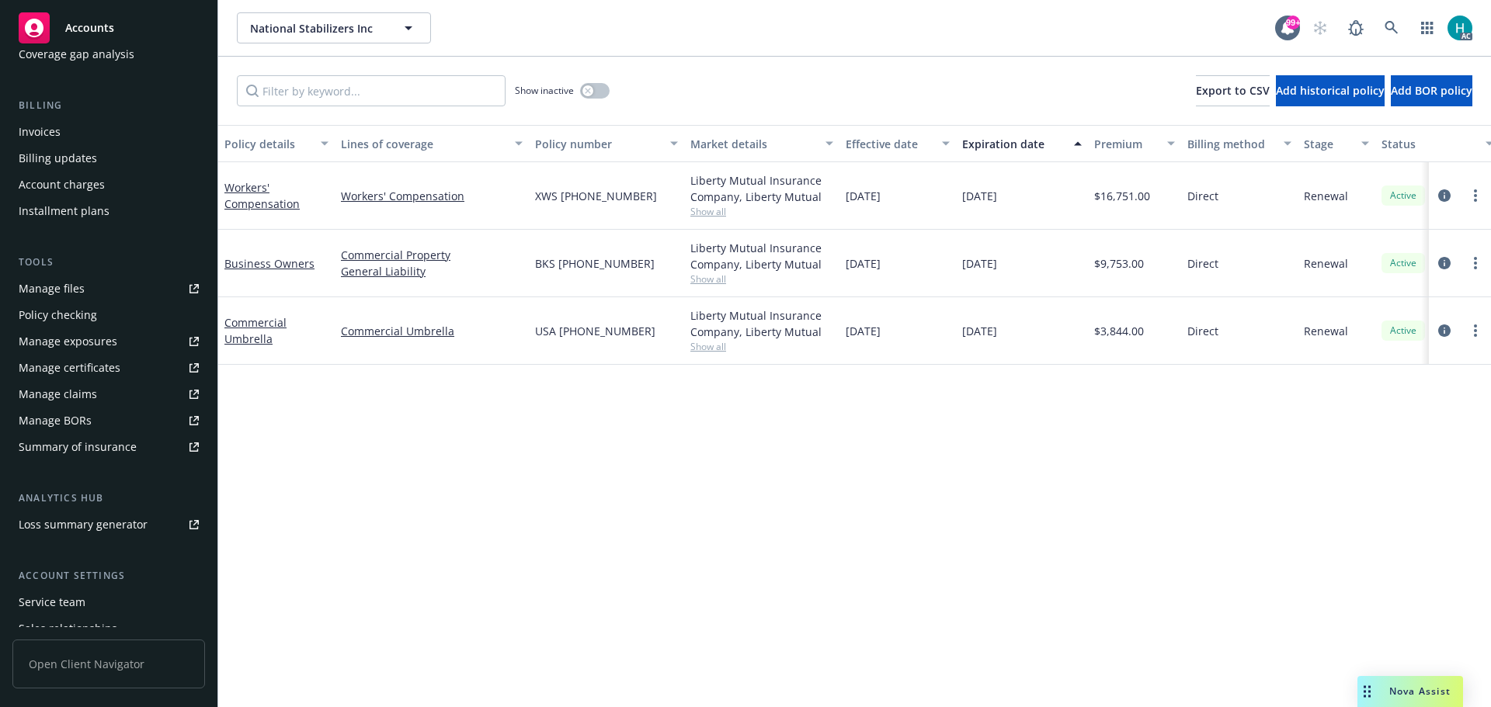
scroll to position [304, 0]
